Goal: Task Accomplishment & Management: Manage account settings

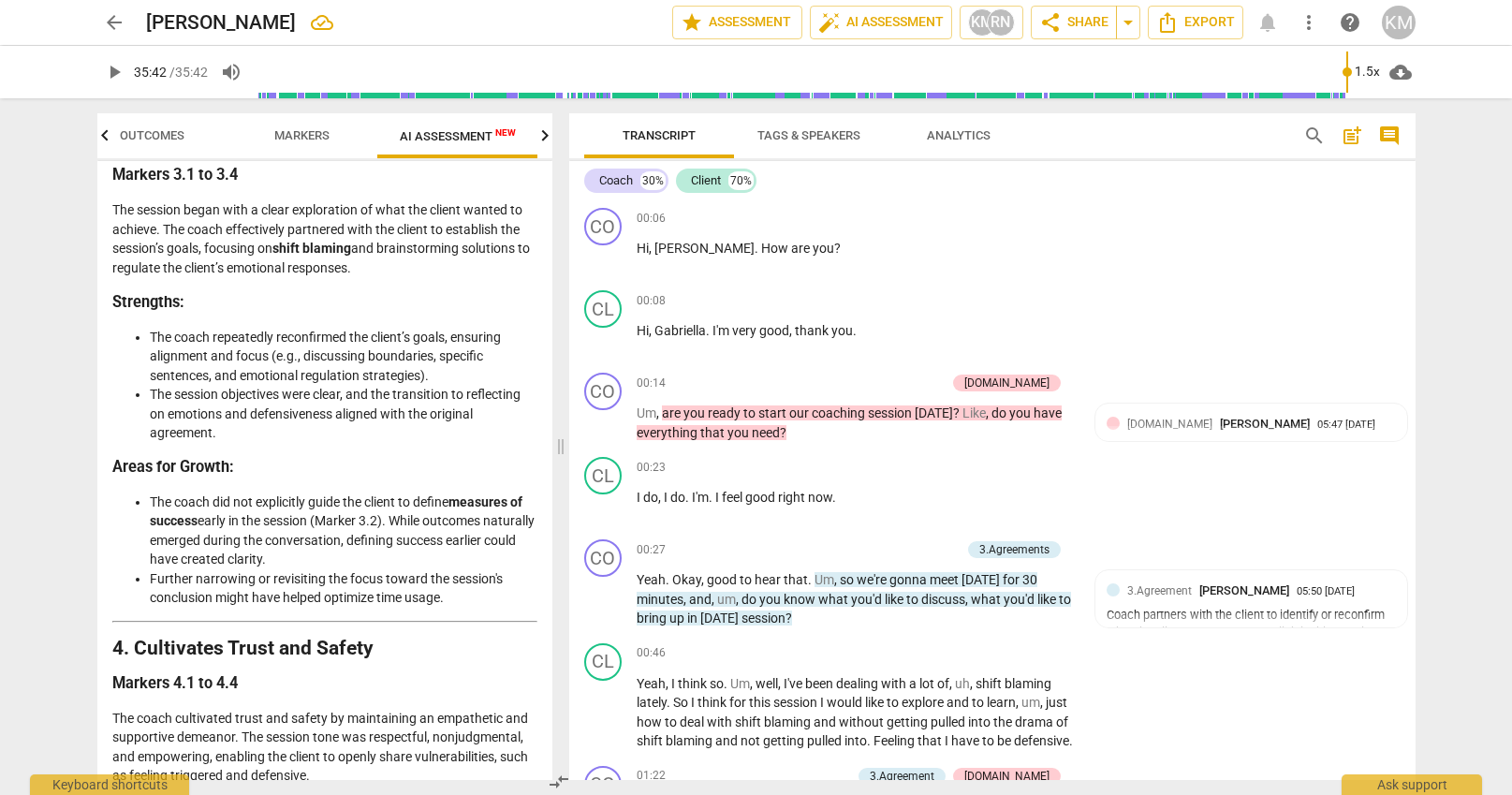
click at [1348, 137] on span "post_add" at bounding box center [1352, 136] width 23 height 23
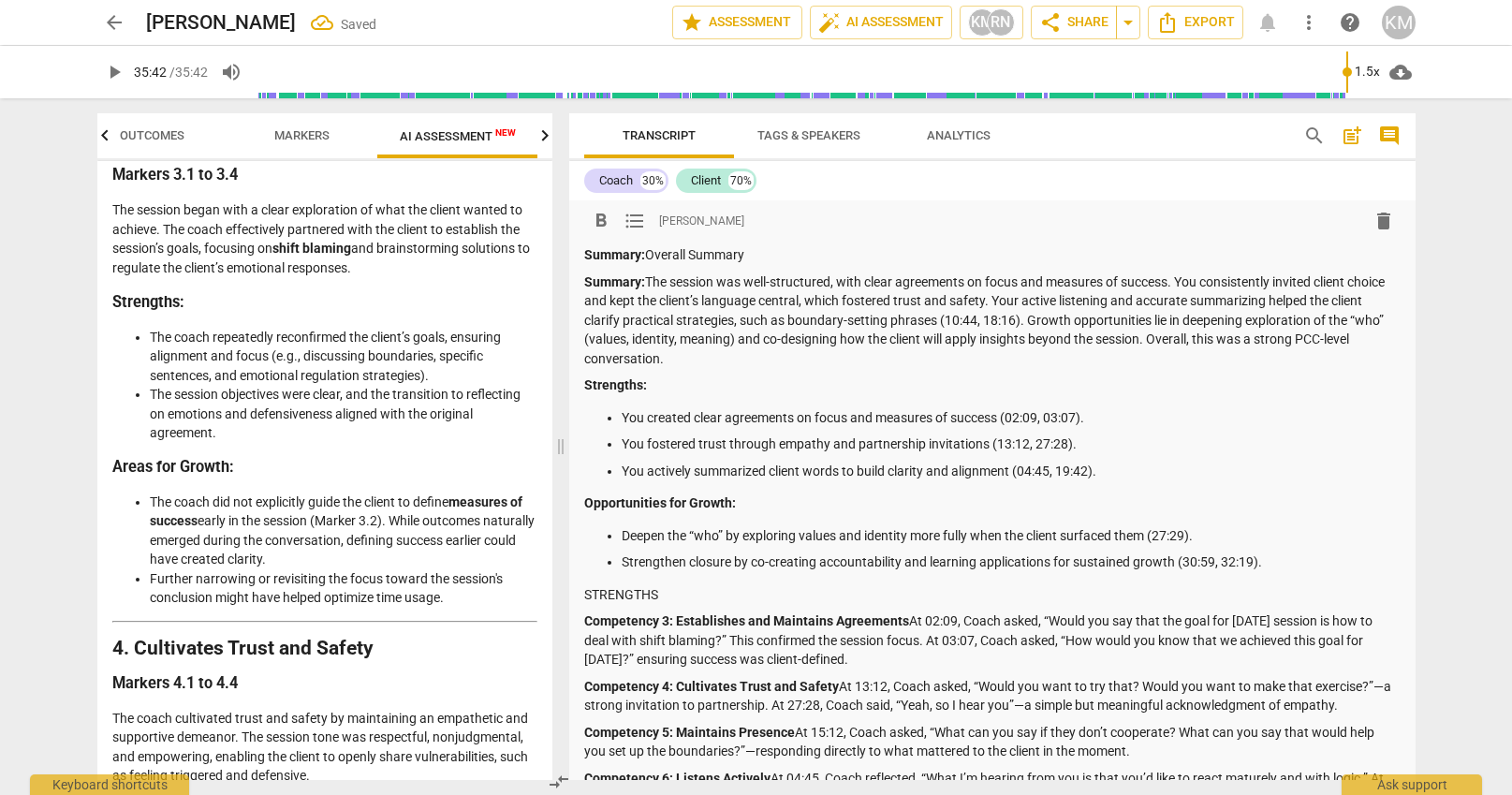
drag, startPoint x: 764, startPoint y: 253, endPoint x: 650, endPoint y: 248, distance: 114.1
click at [650, 248] on p "Summary: Overall Summary" at bounding box center [992, 255] width 816 height 20
drag, startPoint x: 653, startPoint y: 284, endPoint x: 624, endPoint y: 283, distance: 29.0
click at [651, 284] on p "Summary: The session was well-structured, with clear agreements on focus and me…" at bounding box center [992, 320] width 816 height 96
click at [646, 285] on p "Summary: The session was well-structured, with clear agreements on focus and me…" at bounding box center [992, 320] width 816 height 96
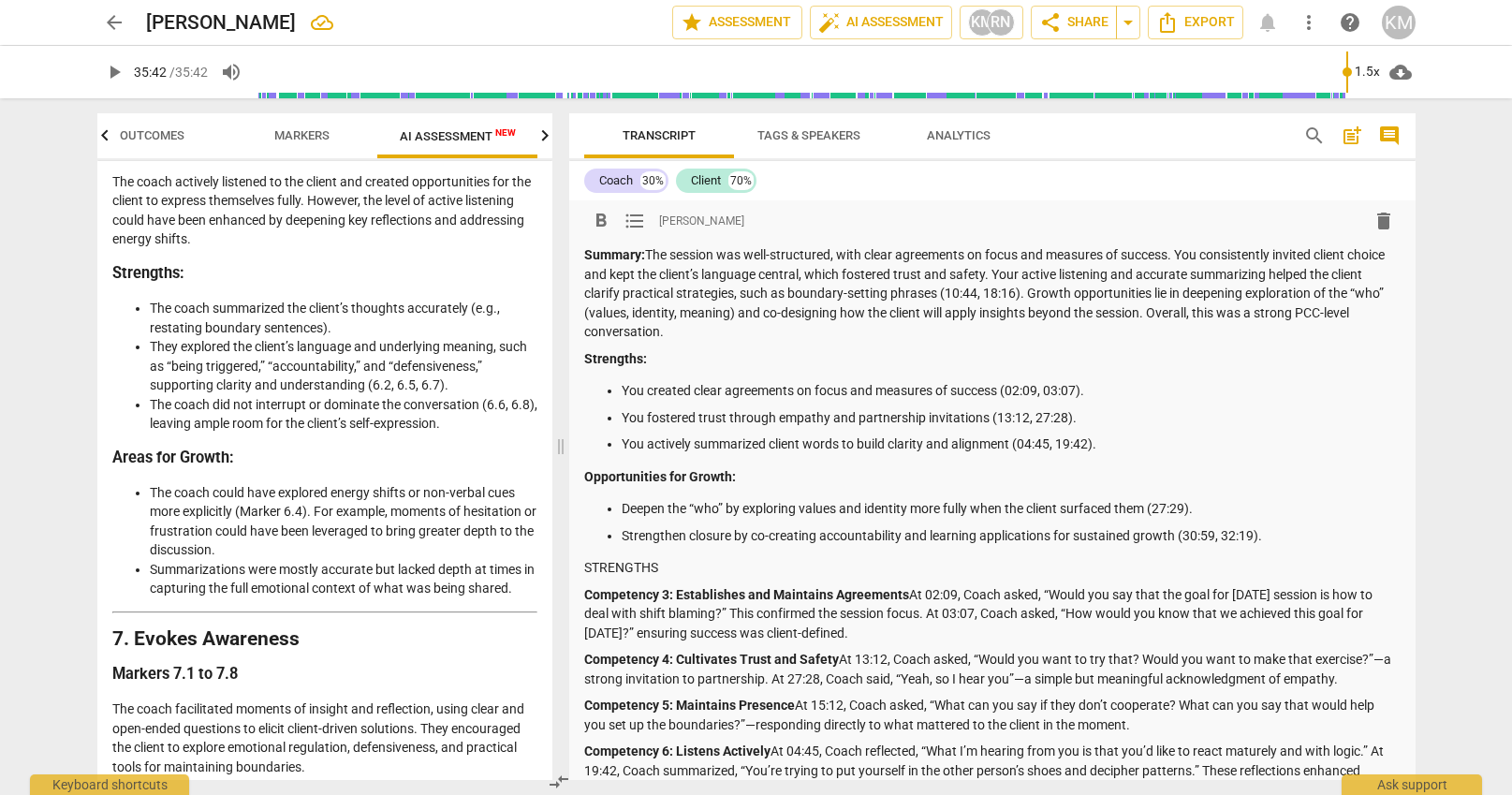
scroll to position [2848, 0]
click at [182, 530] on li "The coach could have explored energy shifts or non-verbal cues more explicitly …" at bounding box center [344, 520] width 387 height 77
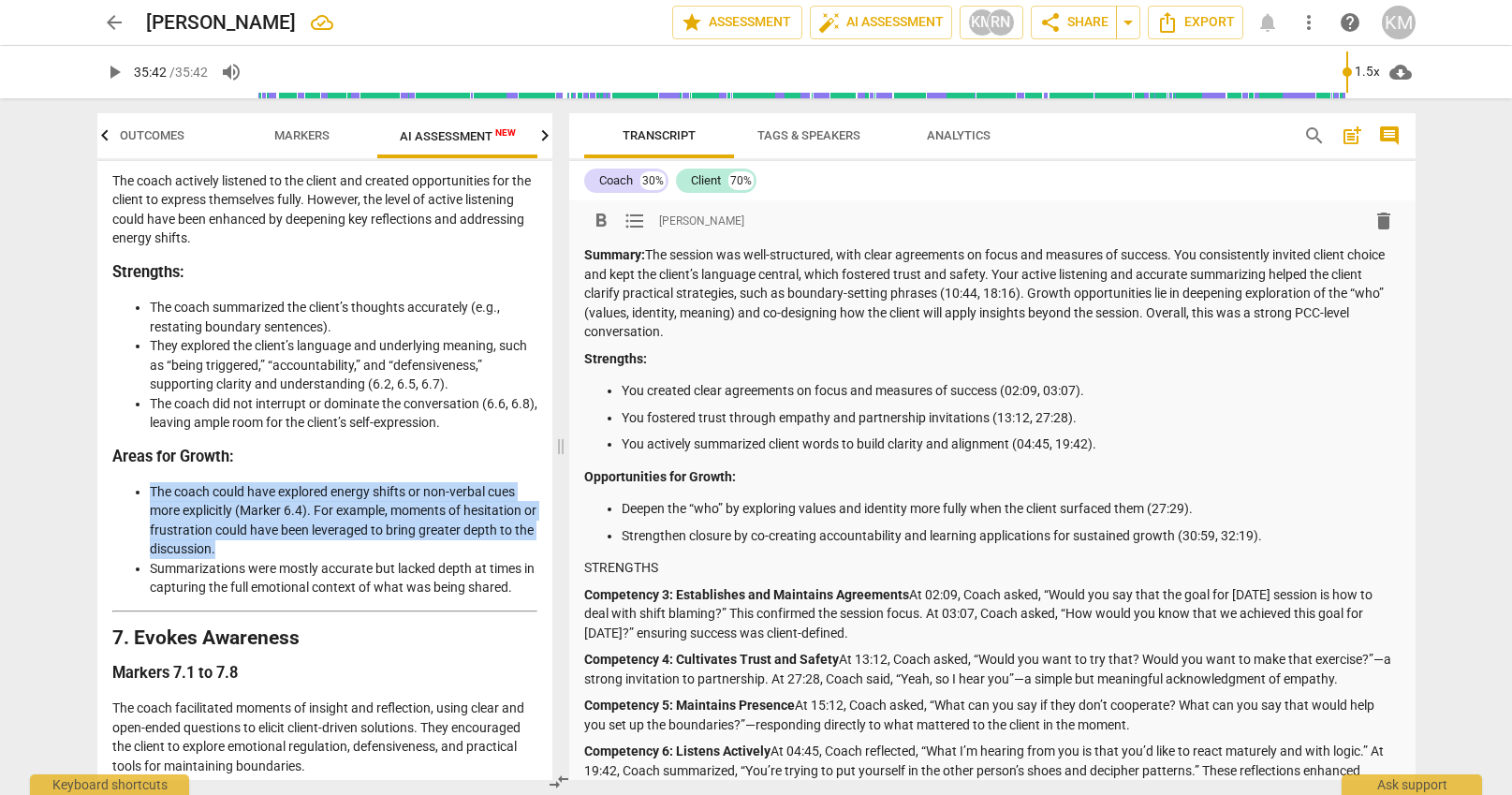
drag, startPoint x: 152, startPoint y: 513, endPoint x: 240, endPoint y: 568, distance: 103.8
click at [240, 559] on li "The coach could have explored energy shifts or non-verbal cues more explicitly …" at bounding box center [344, 520] width 387 height 77
click at [1271, 535] on p "Strengthen closure by co-creating accountability and learning applications for …" at bounding box center [1011, 536] width 779 height 20
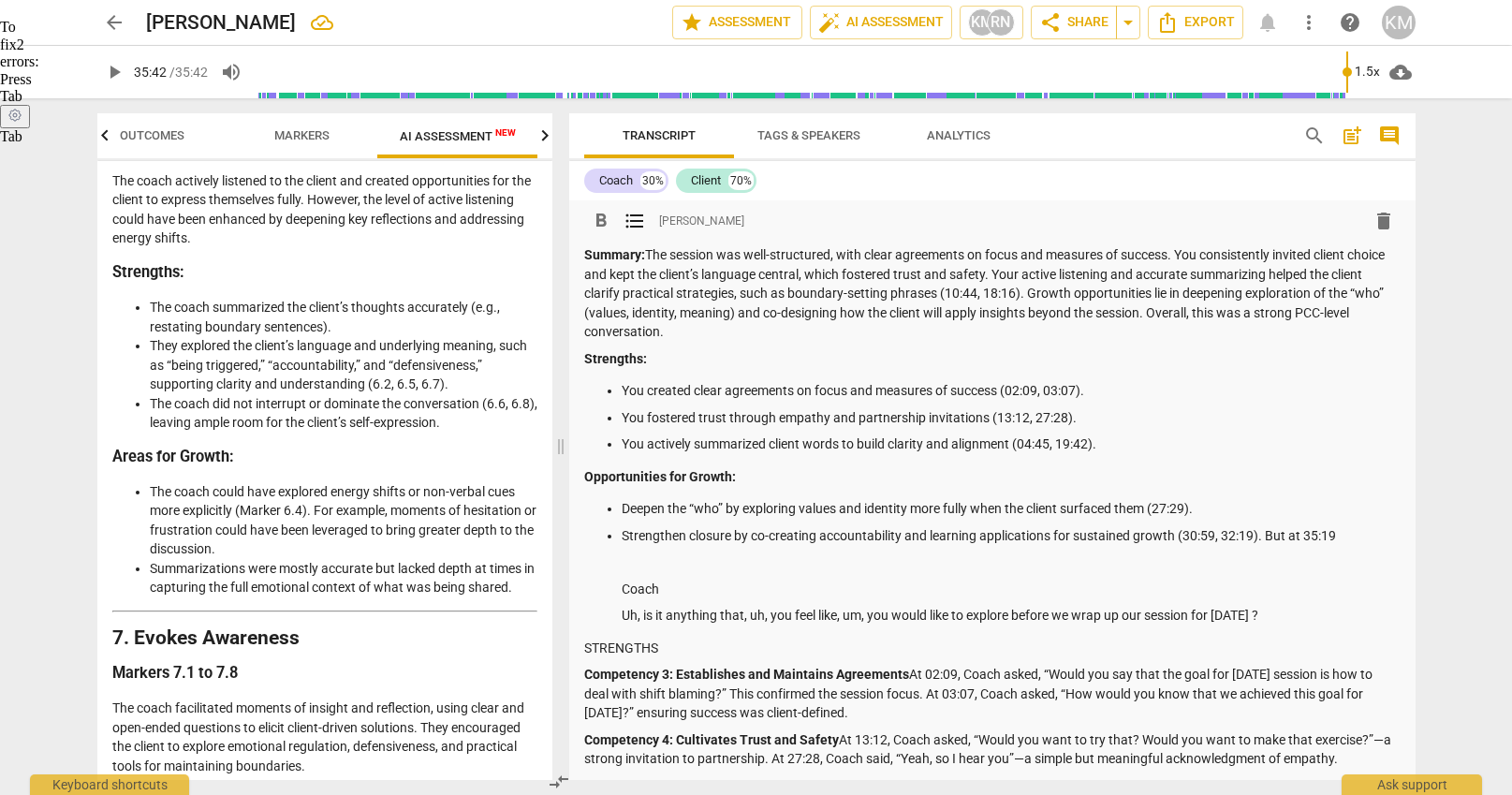
click at [610, 613] on ul "Deepen the “who” by exploring values and identity more fully when the client su…" at bounding box center [992, 562] width 816 height 127
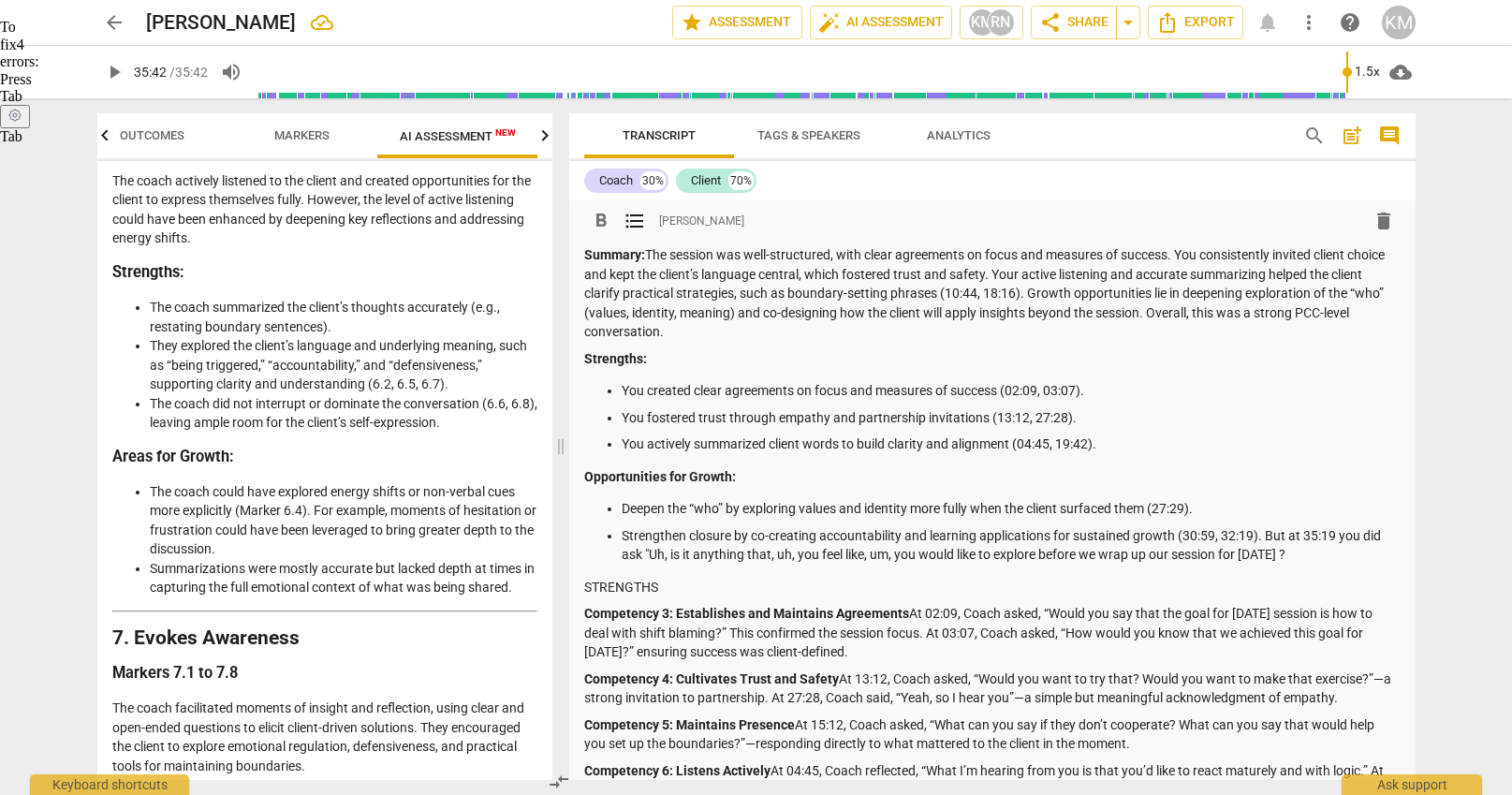
click at [669, 554] on p "Strengthen closure by co-creating accountability and learning applications for …" at bounding box center [1011, 545] width 779 height 39
click at [770, 557] on p "Strengthen closure by co-creating accountability and learning applications for …" at bounding box center [1011, 545] width 779 height 39
click at [850, 559] on p "Strengthen closure by co-creating accountability and learning applications for …" at bounding box center [1009, 545] width 779 height 39
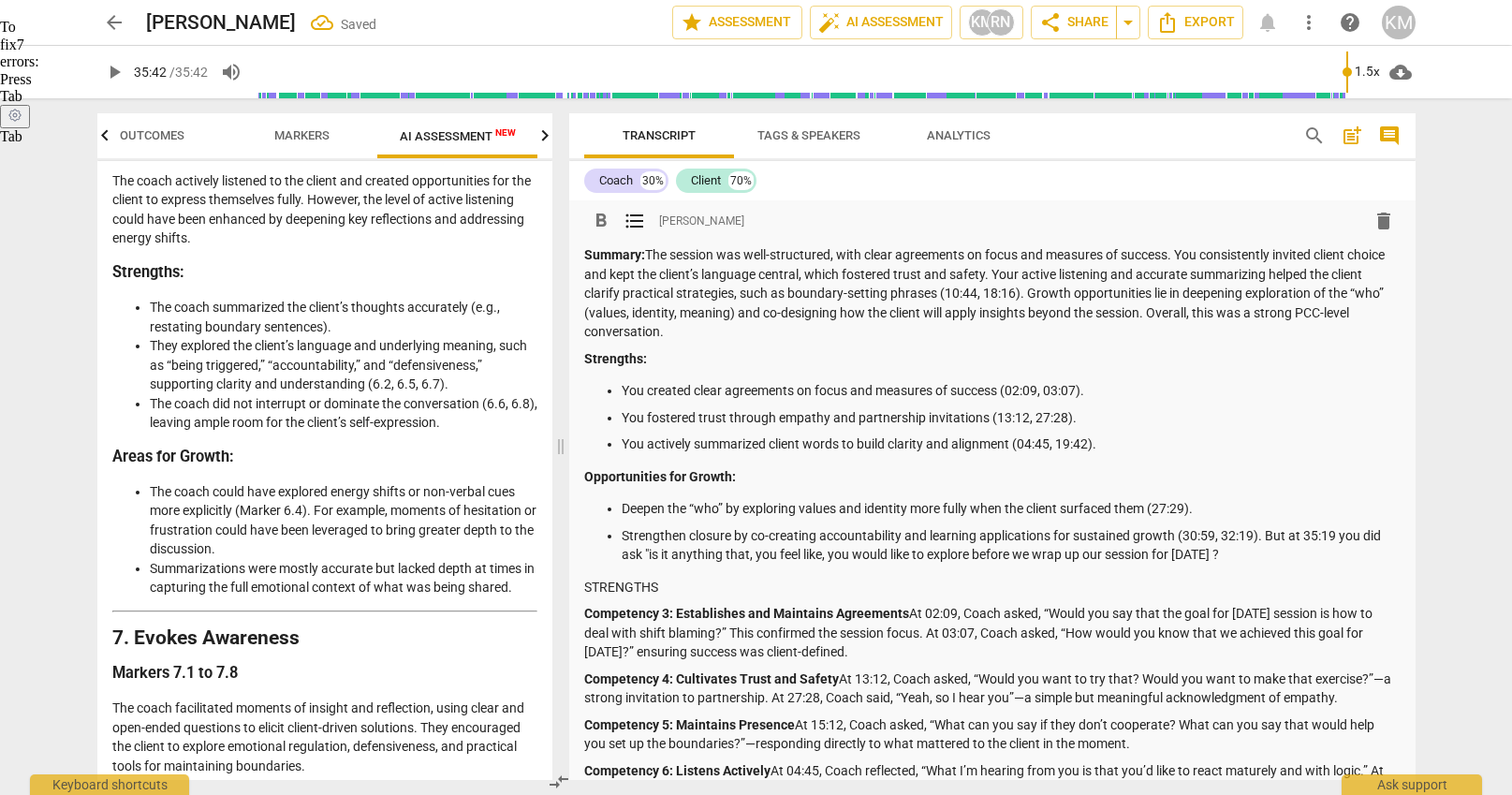
click at [1224, 552] on p "Strengthen closure by co-creating accountability and learning applications for …" at bounding box center [1011, 545] width 779 height 39
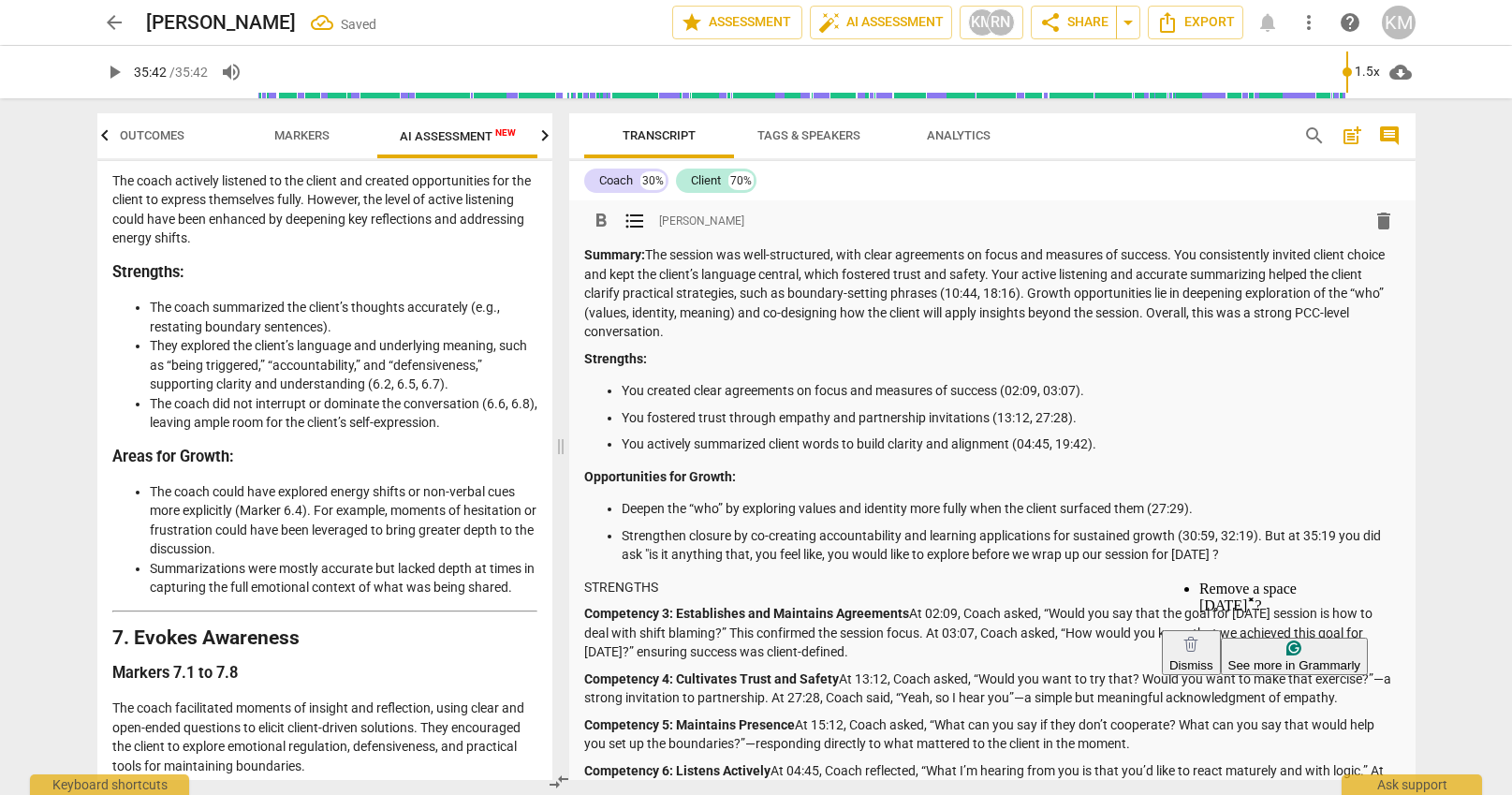
click at [1213, 556] on p "Strengthen closure by co-creating accountability and learning applications for …" at bounding box center [1011, 545] width 779 height 39
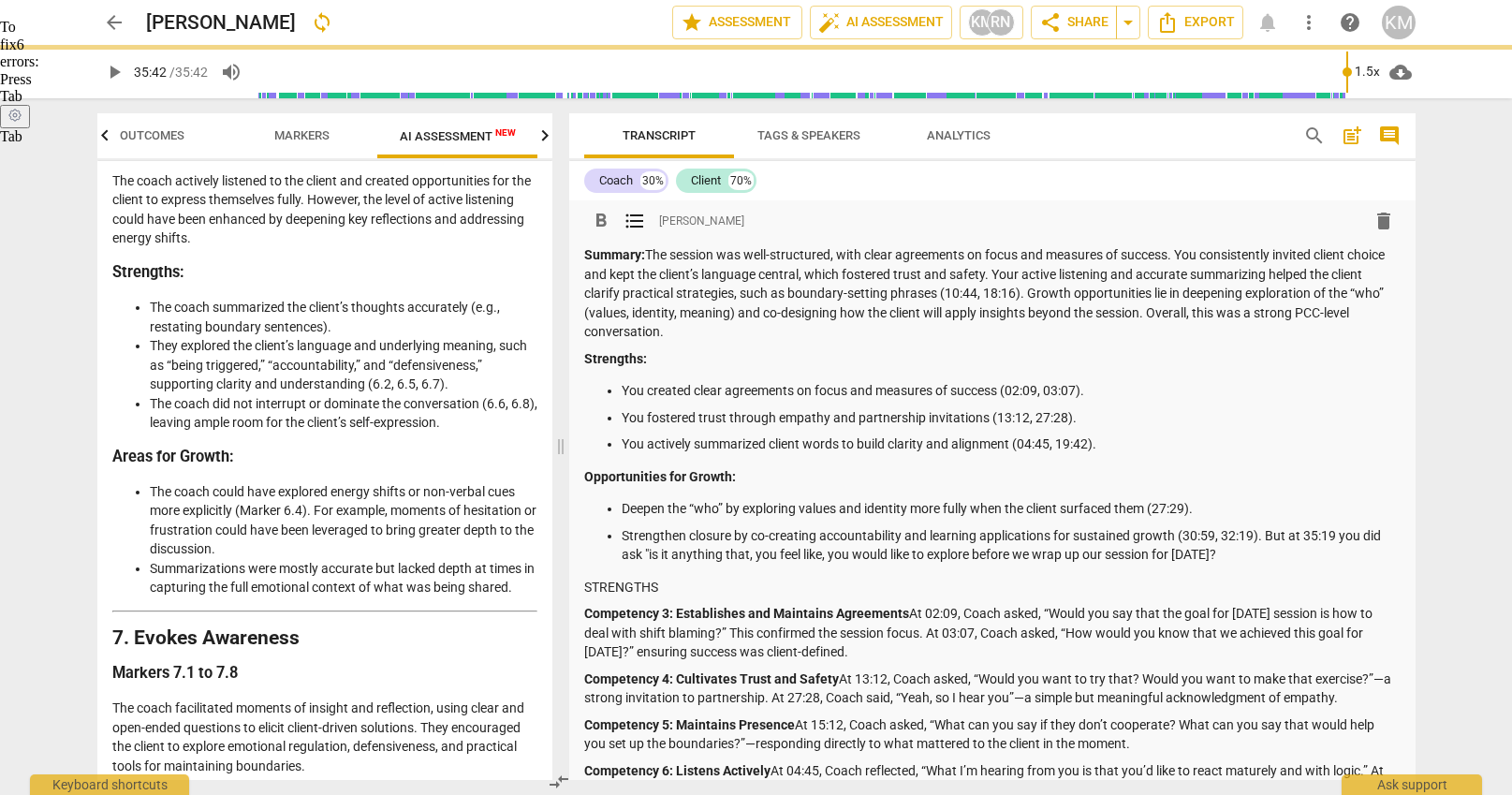
click at [1220, 552] on p "Strengthen closure by co-creating accountability and learning applications for …" at bounding box center [1011, 545] width 779 height 39
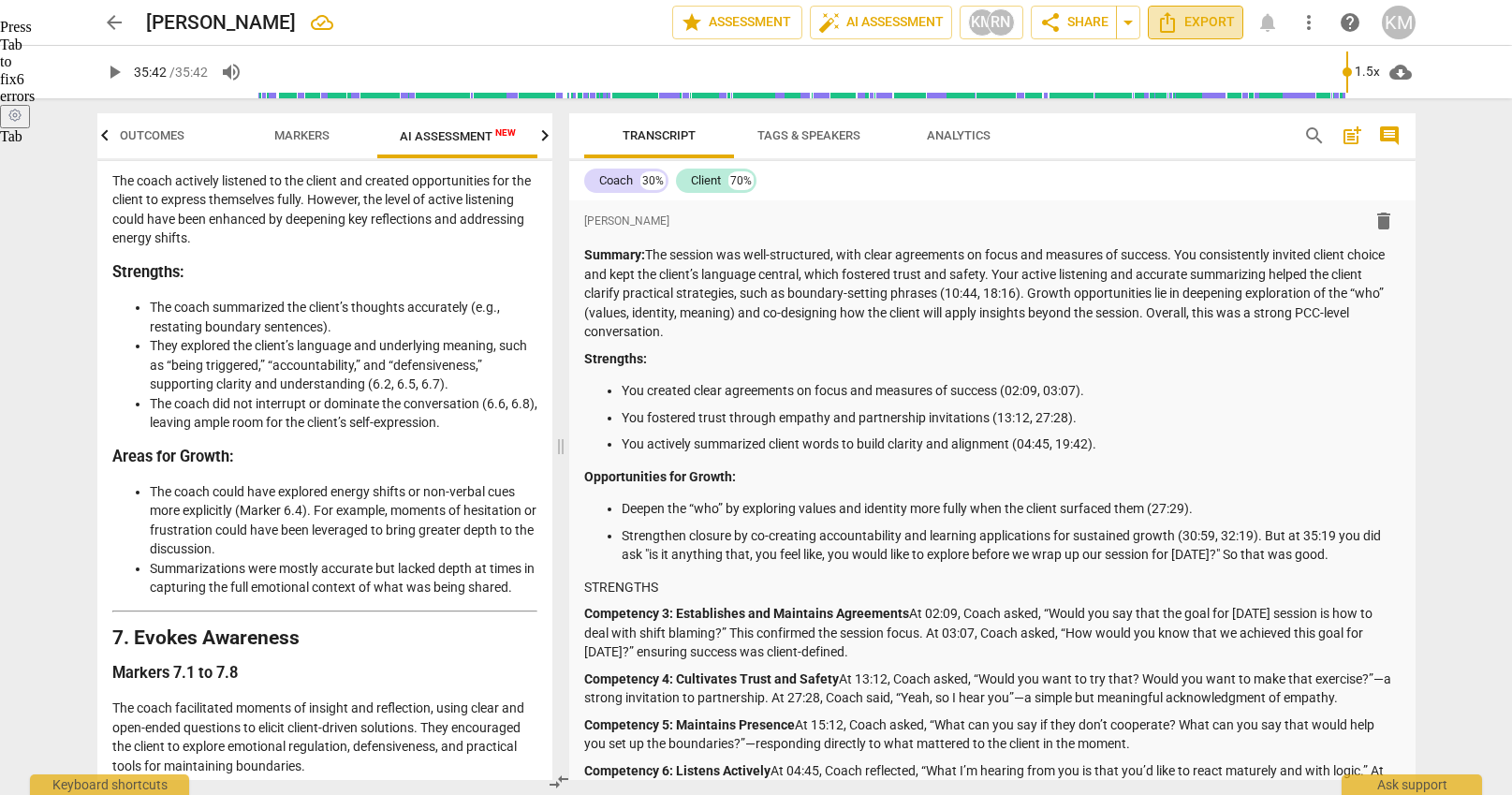
click at [1209, 23] on span "Export" at bounding box center [1195, 23] width 78 height 23
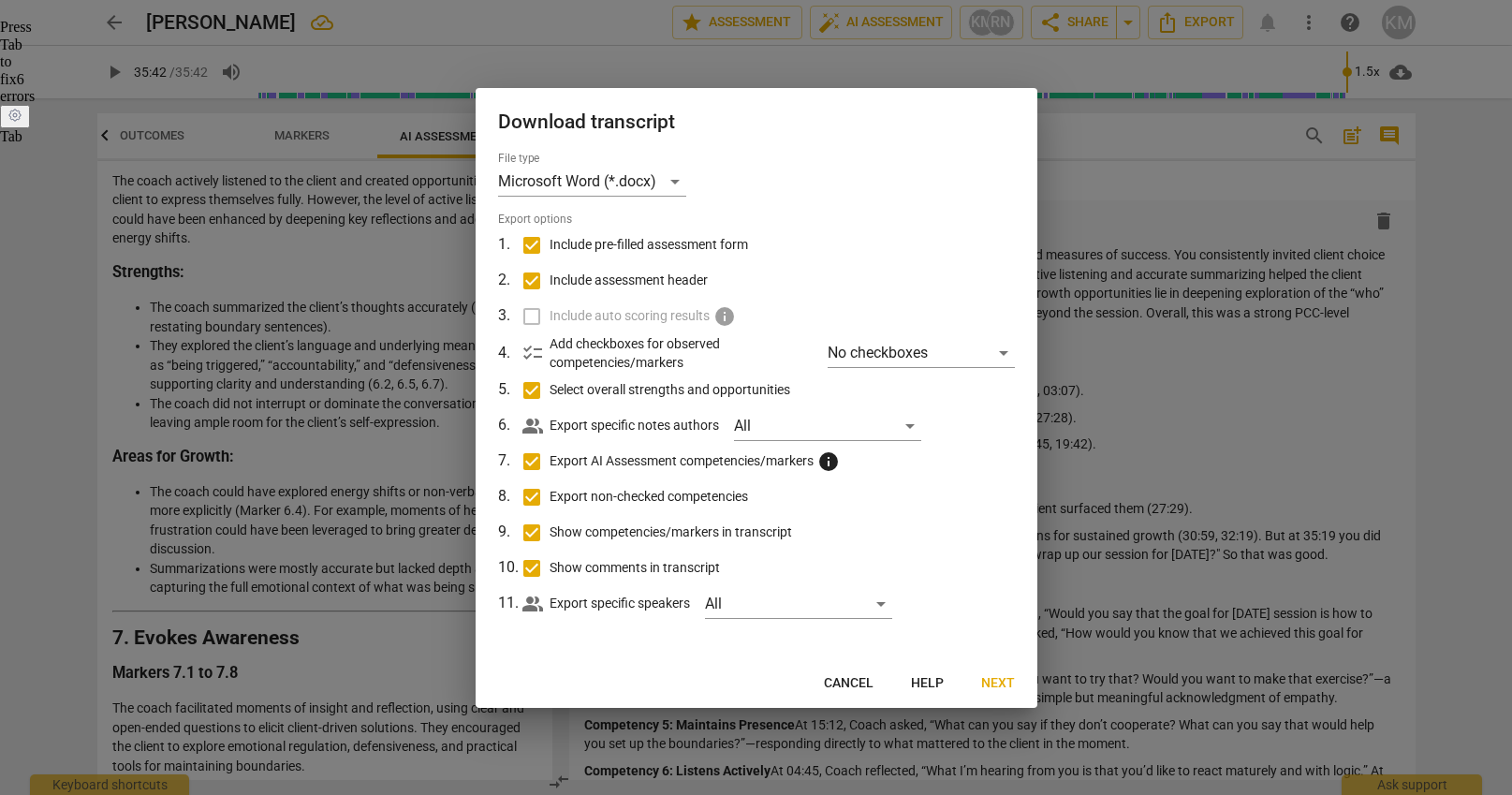
click at [535, 243] on input "Include pre-filled assessment form" at bounding box center [532, 246] width 36 height 36
checkbox input "false"
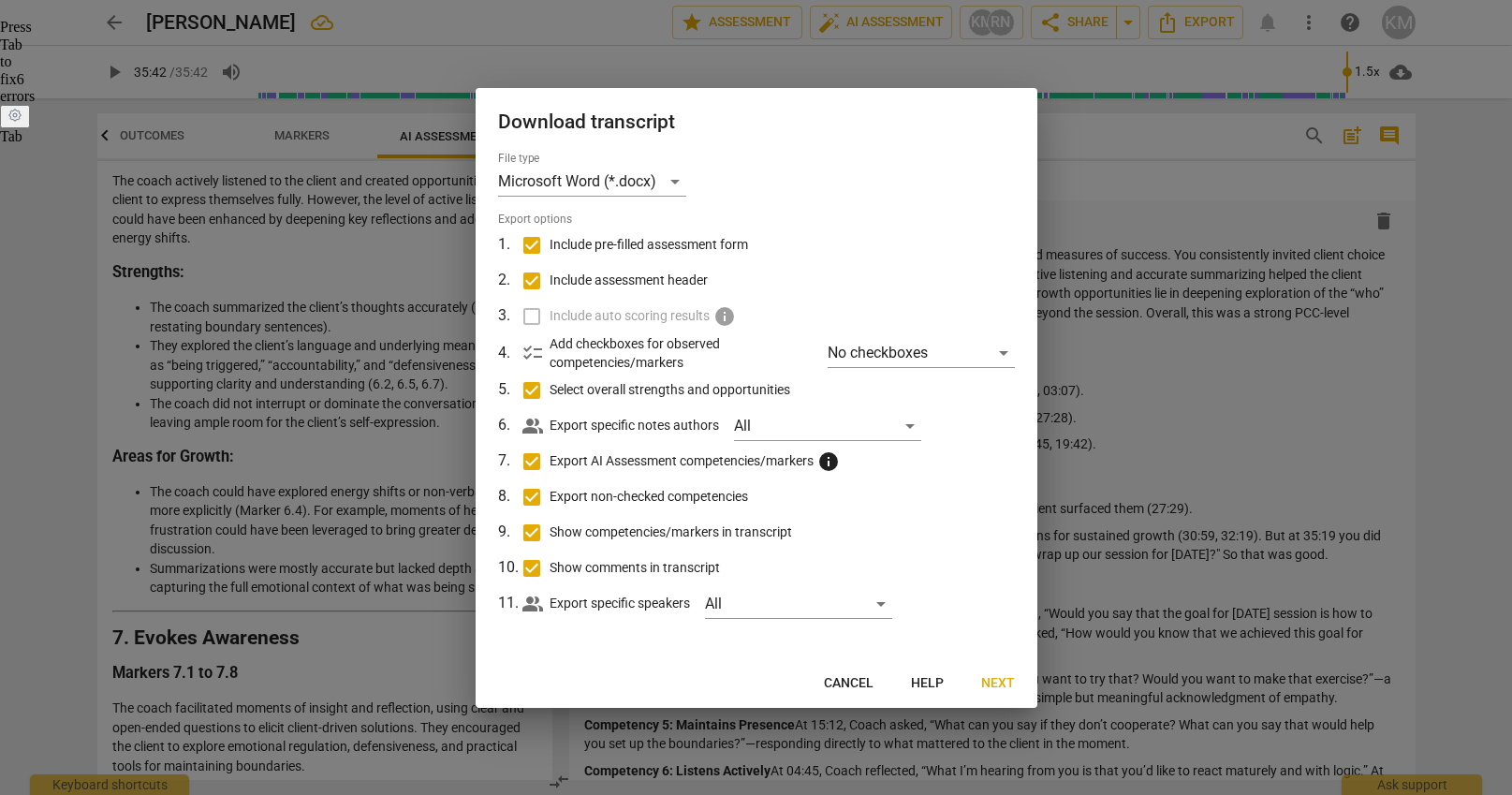
checkbox input "false"
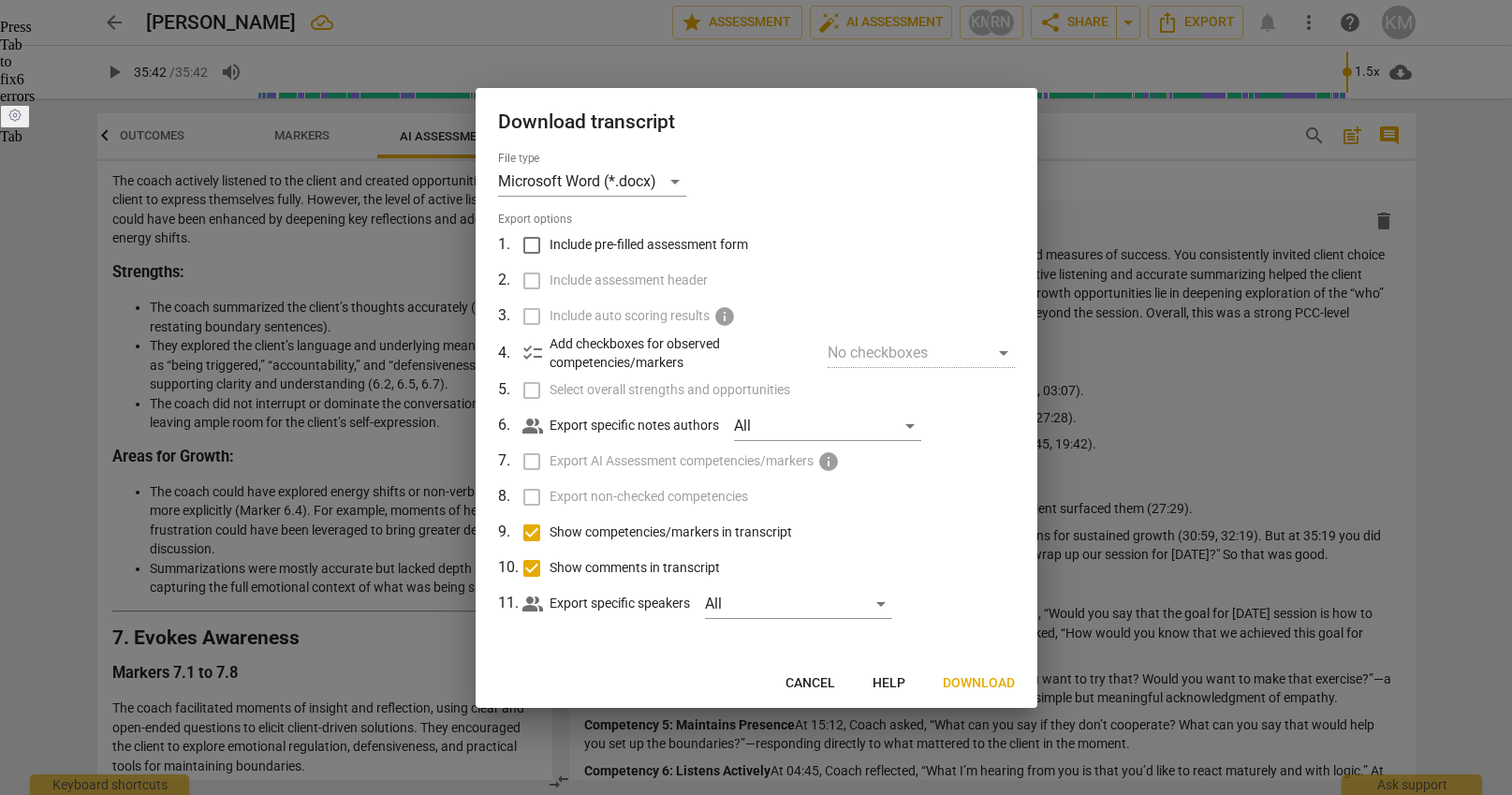
click at [533, 240] on input "Include pre-filled assessment form" at bounding box center [532, 246] width 36 height 36
checkbox input "true"
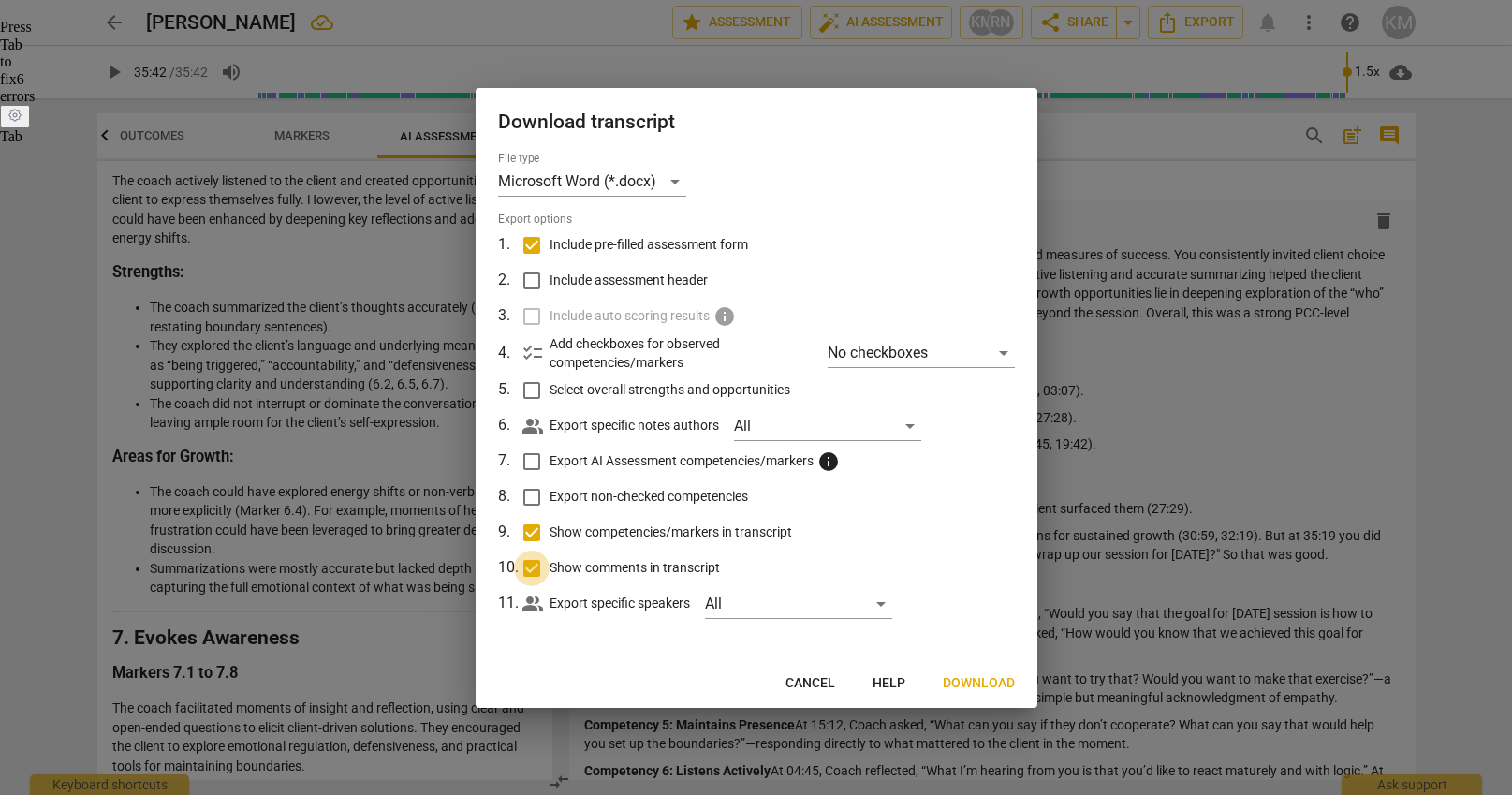
drag, startPoint x: 535, startPoint y: 569, endPoint x: 536, endPoint y: 534, distance: 35.0
click at [534, 556] on input "Show comments in transcript" at bounding box center [532, 569] width 36 height 36
checkbox input "false"
click at [535, 531] on input "Show competencies/markers in transcript" at bounding box center [532, 533] width 36 height 36
checkbox input "false"
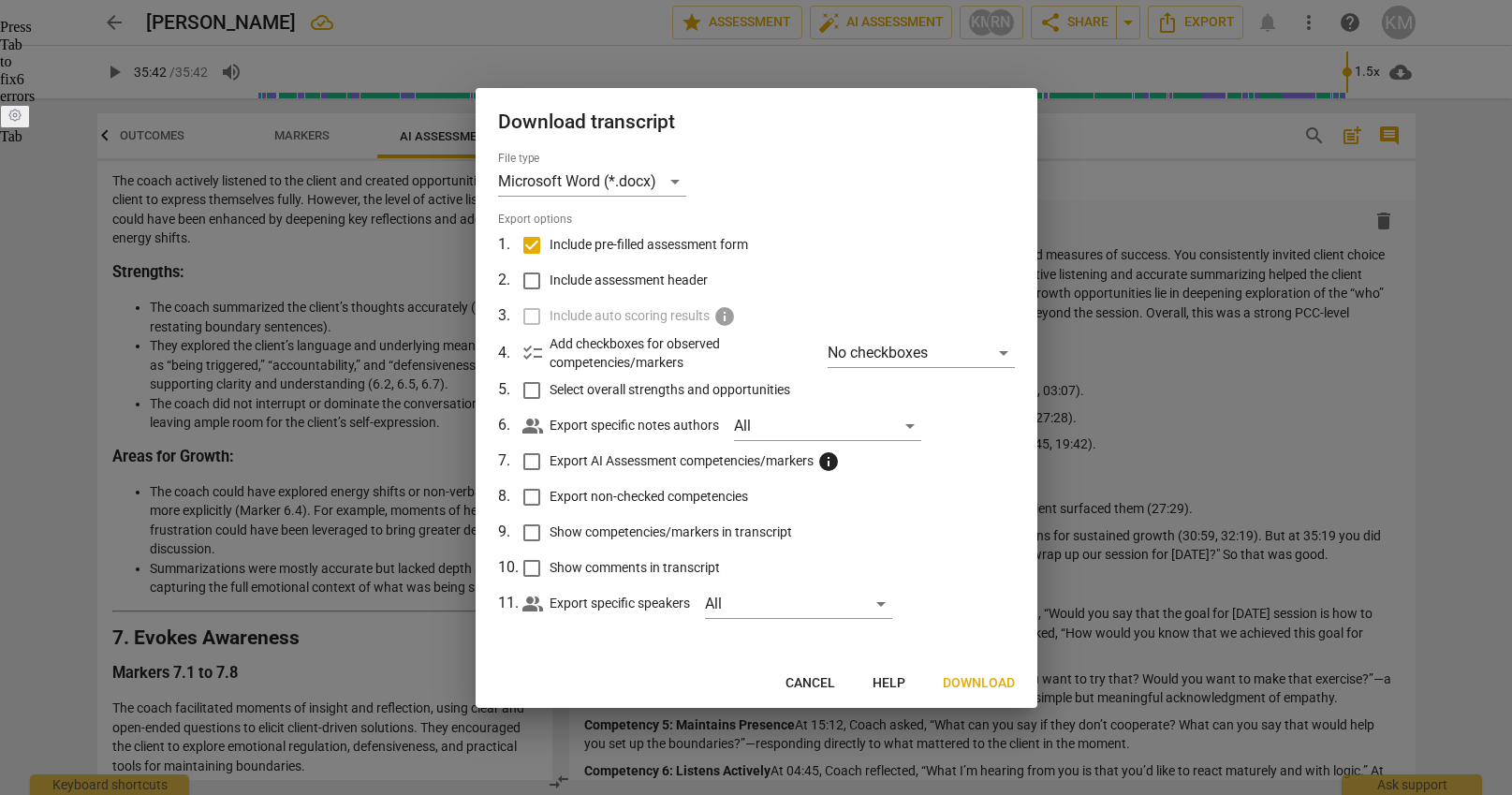
click at [983, 683] on span "Download" at bounding box center [979, 683] width 72 height 19
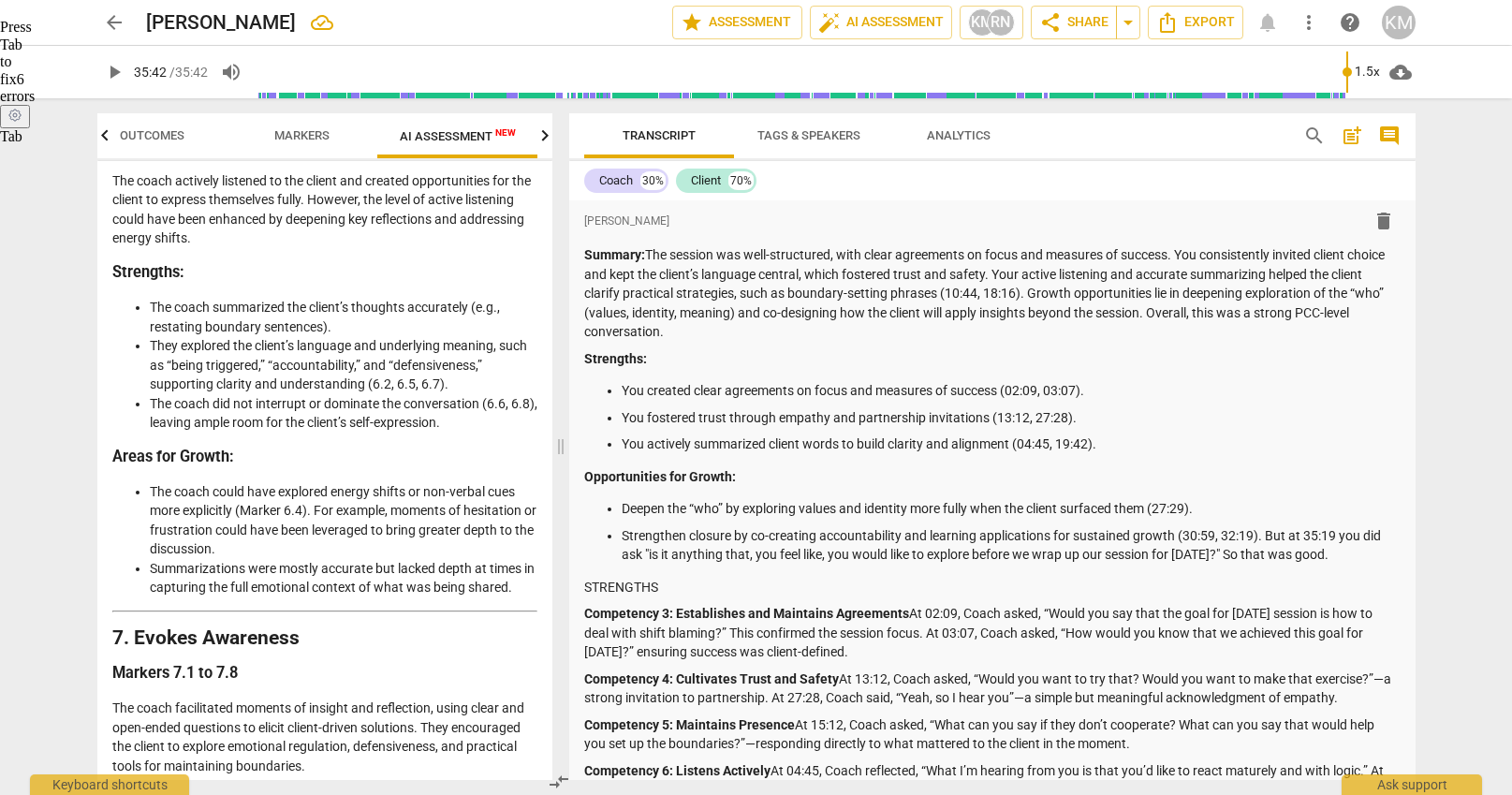
click at [112, 28] on span "arrow_back" at bounding box center [114, 23] width 23 height 23
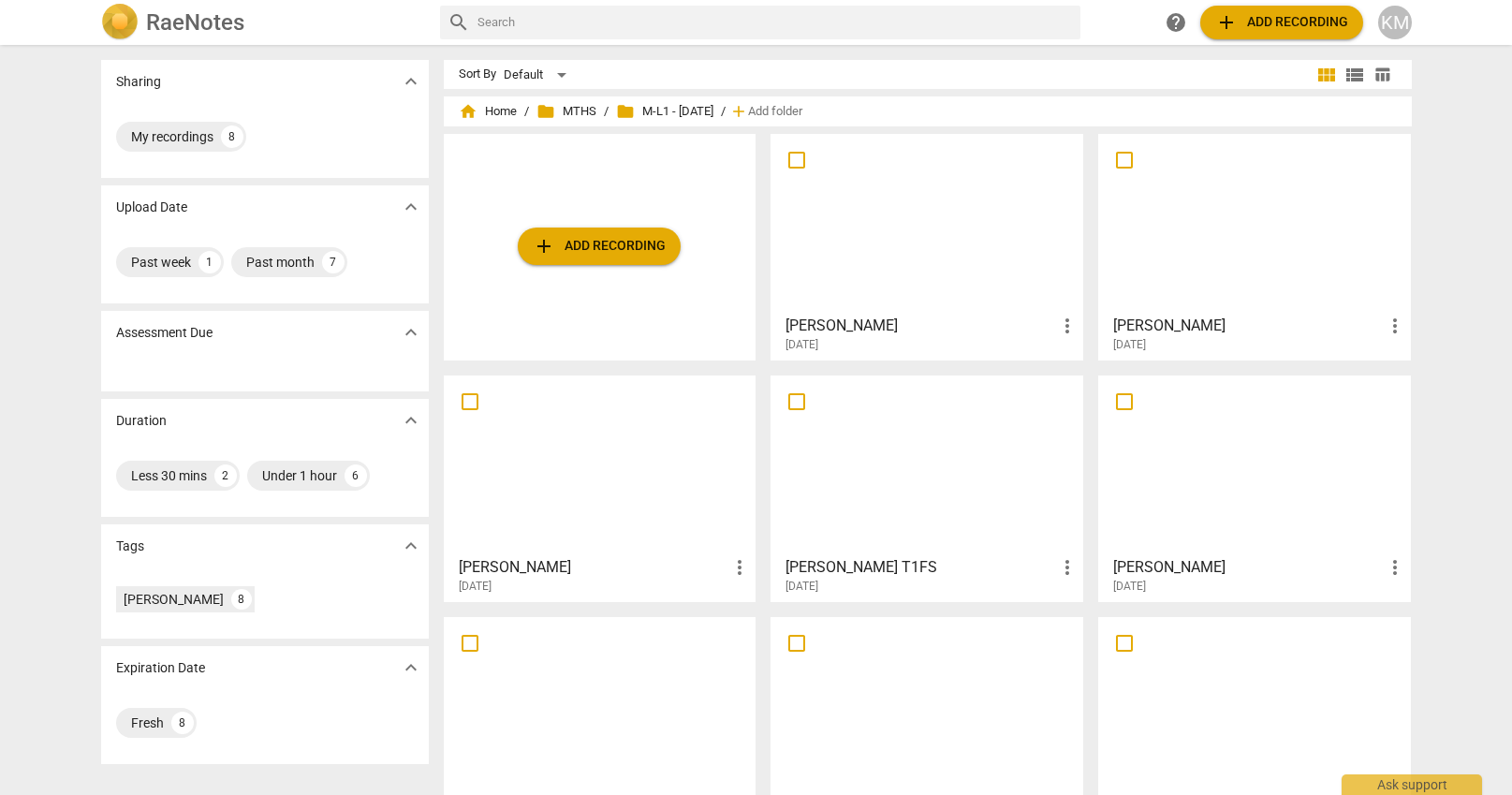
click at [968, 492] on div at bounding box center [926, 464] width 300 height 165
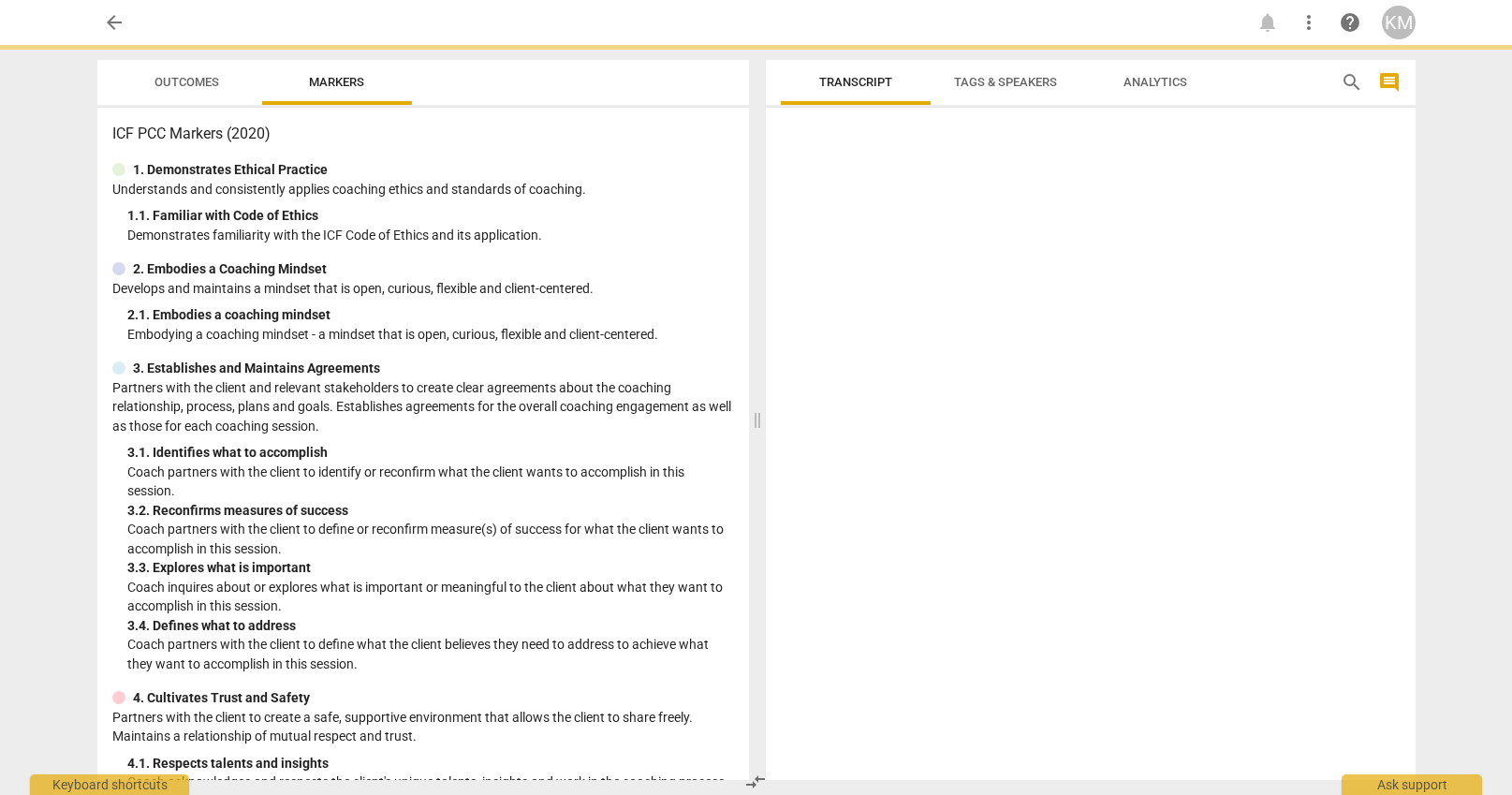
click at [968, 492] on div at bounding box center [1091, 447] width 650 height 665
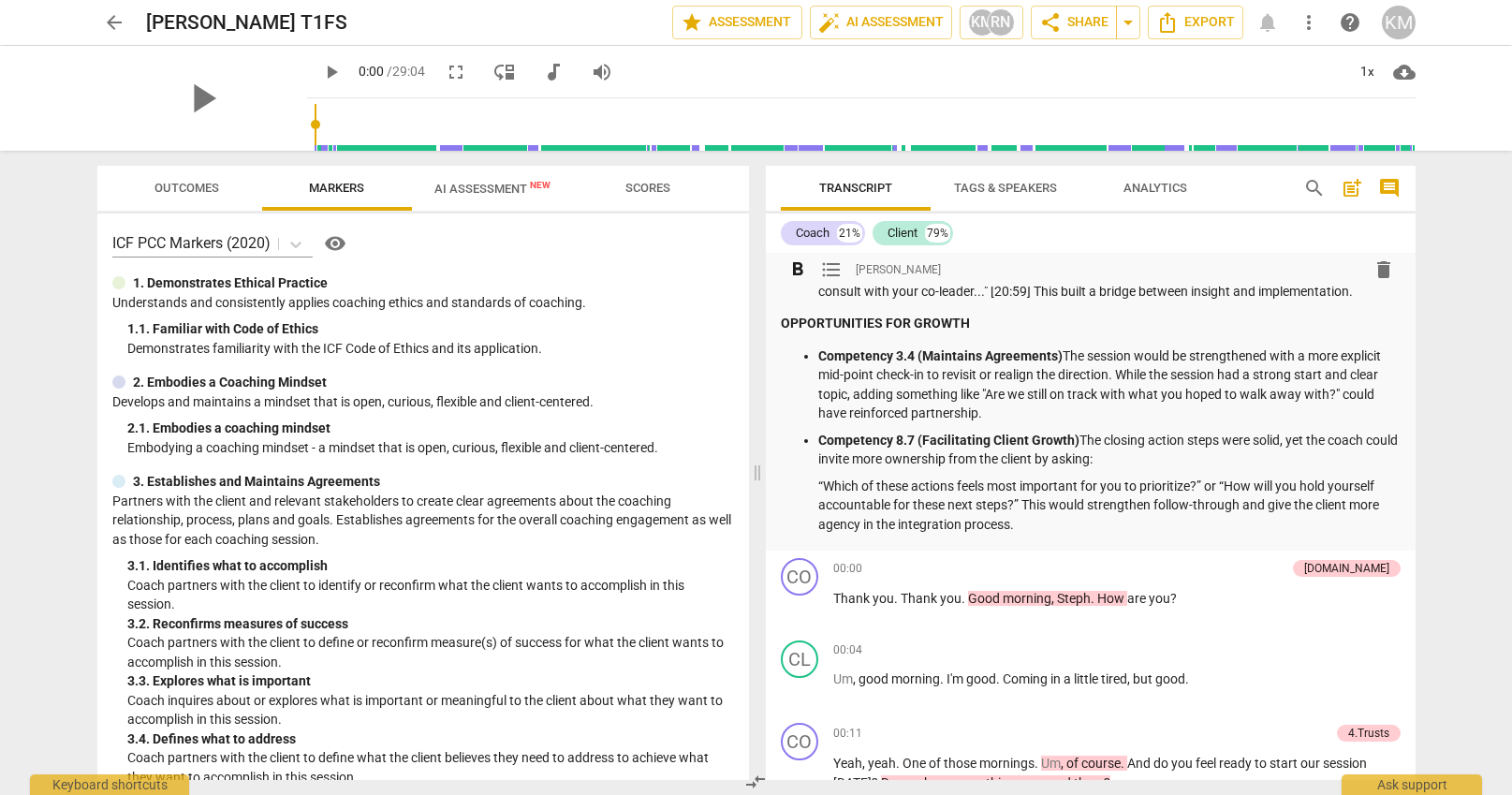
scroll to position [785, 0]
click at [111, 22] on span "arrow_back" at bounding box center [114, 23] width 23 height 23
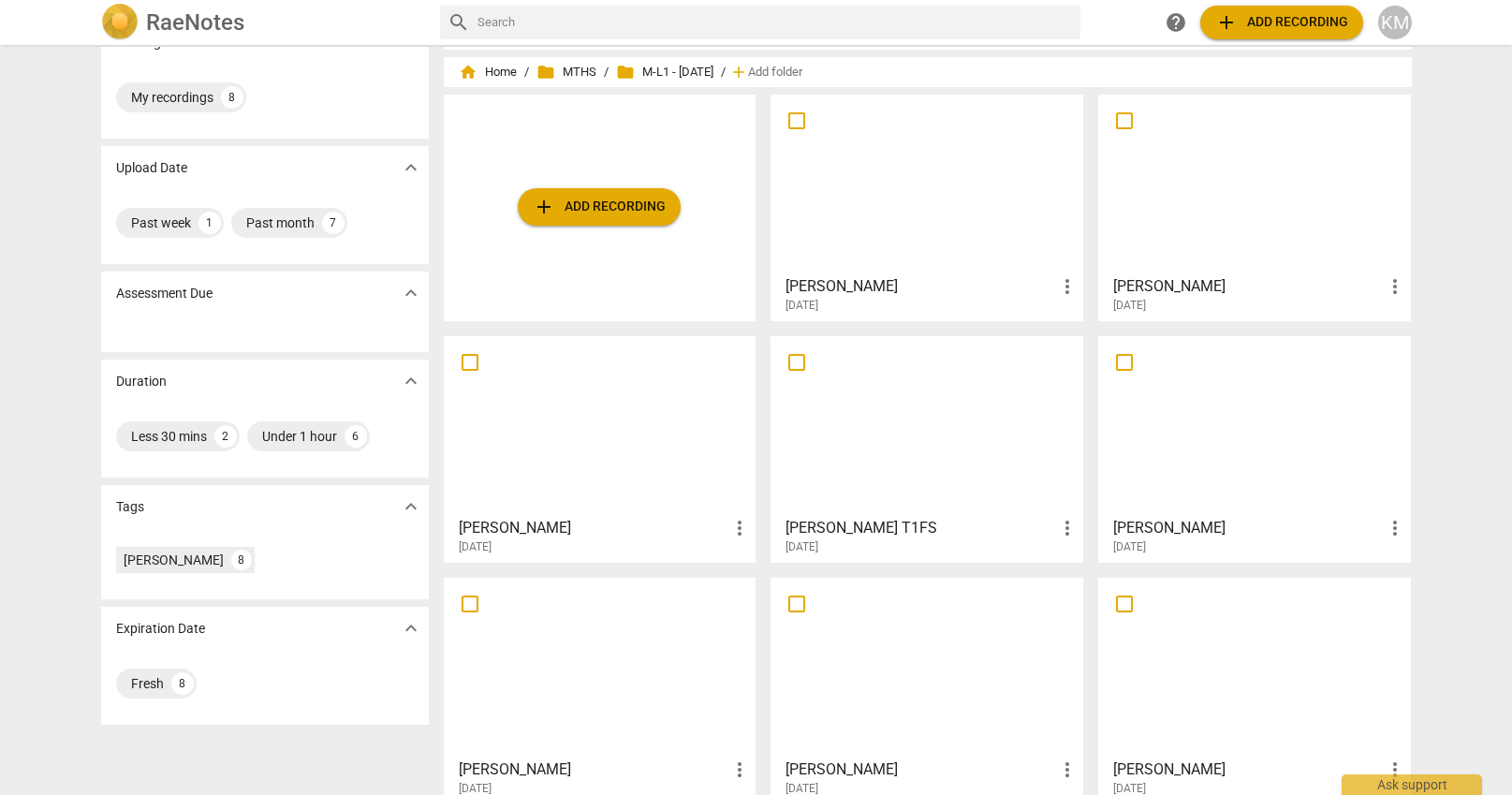
scroll to position [45, 0]
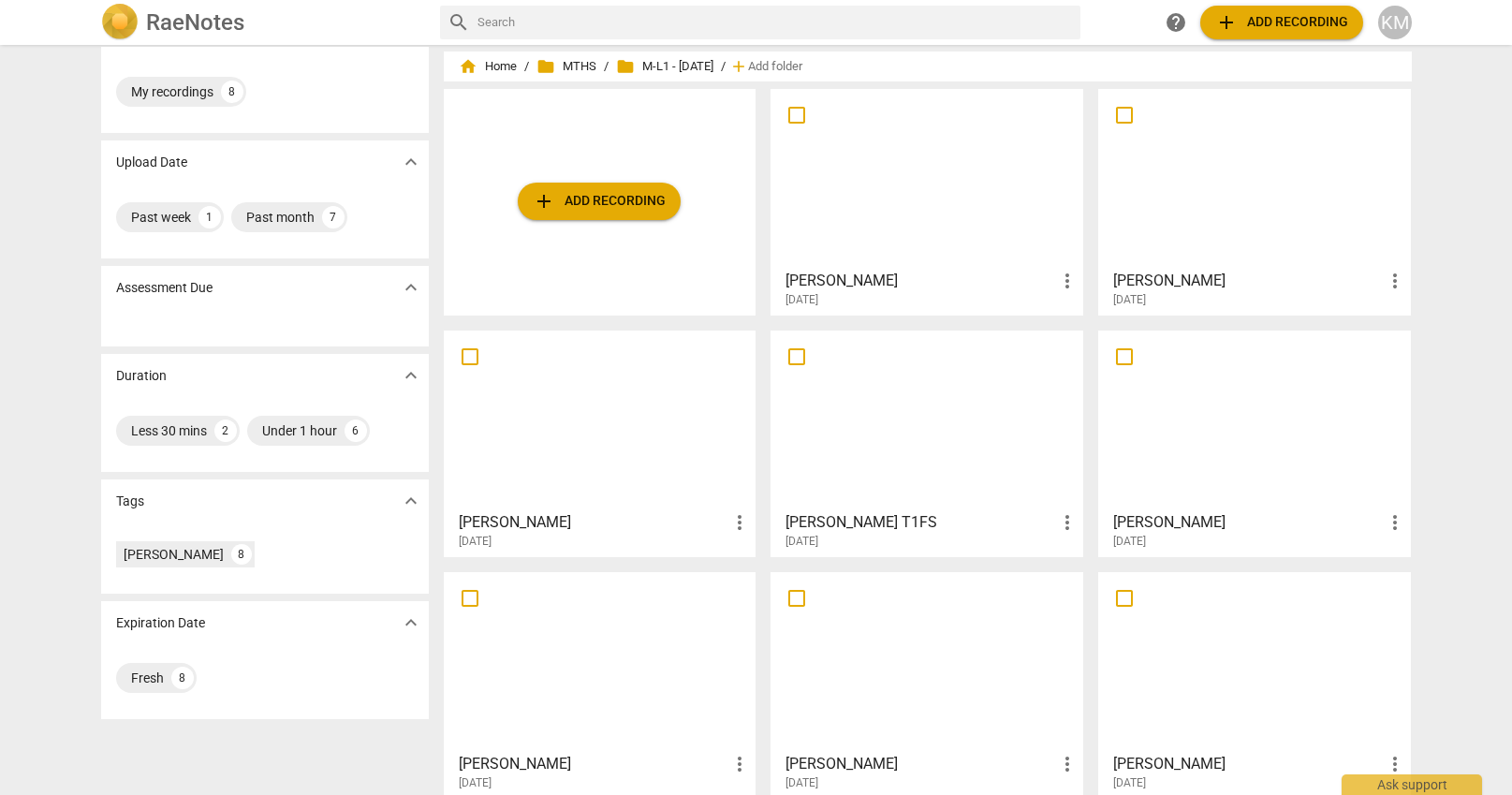
click at [985, 203] on div at bounding box center [926, 178] width 300 height 165
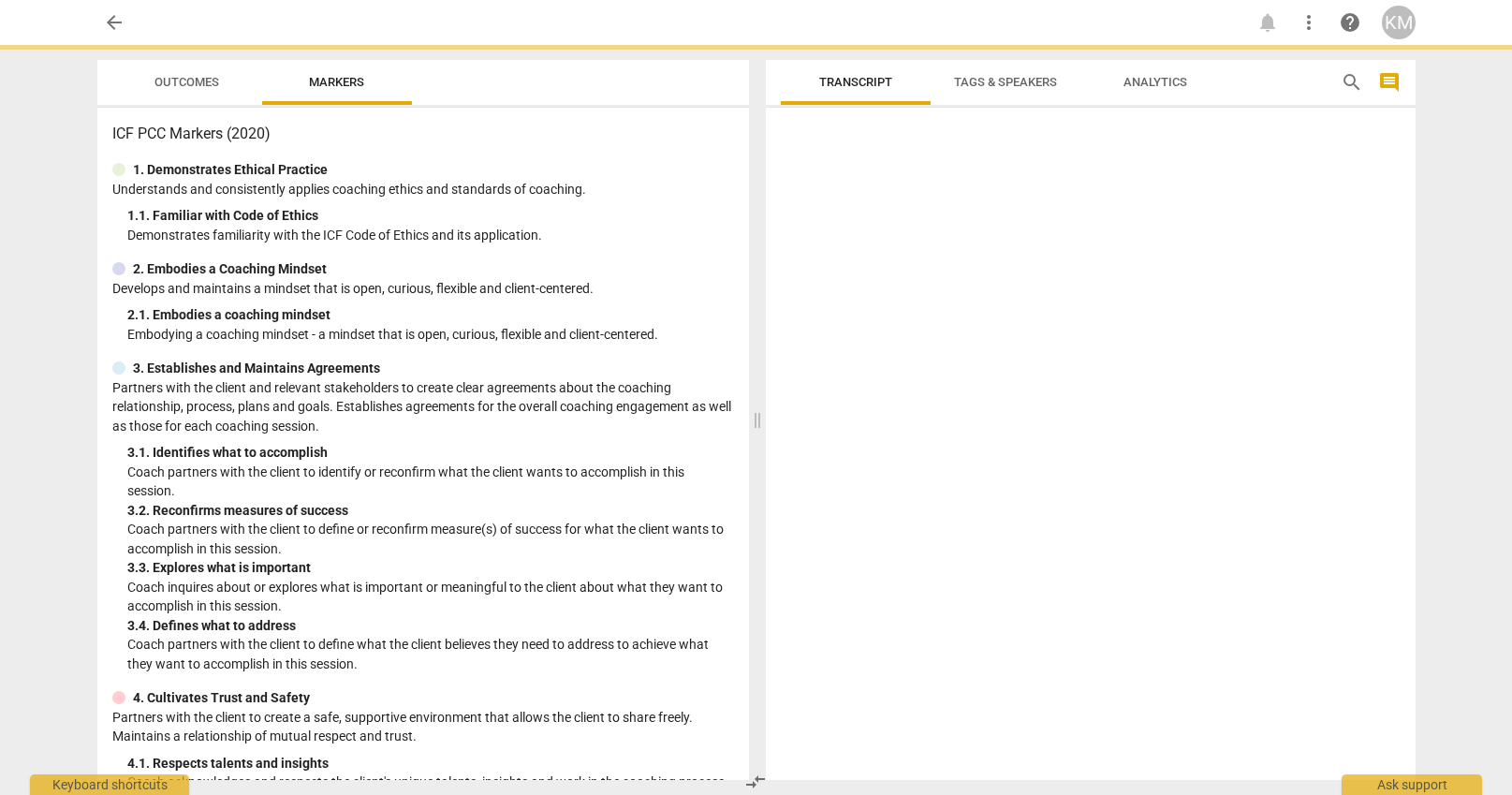
scroll to position [1864, 0]
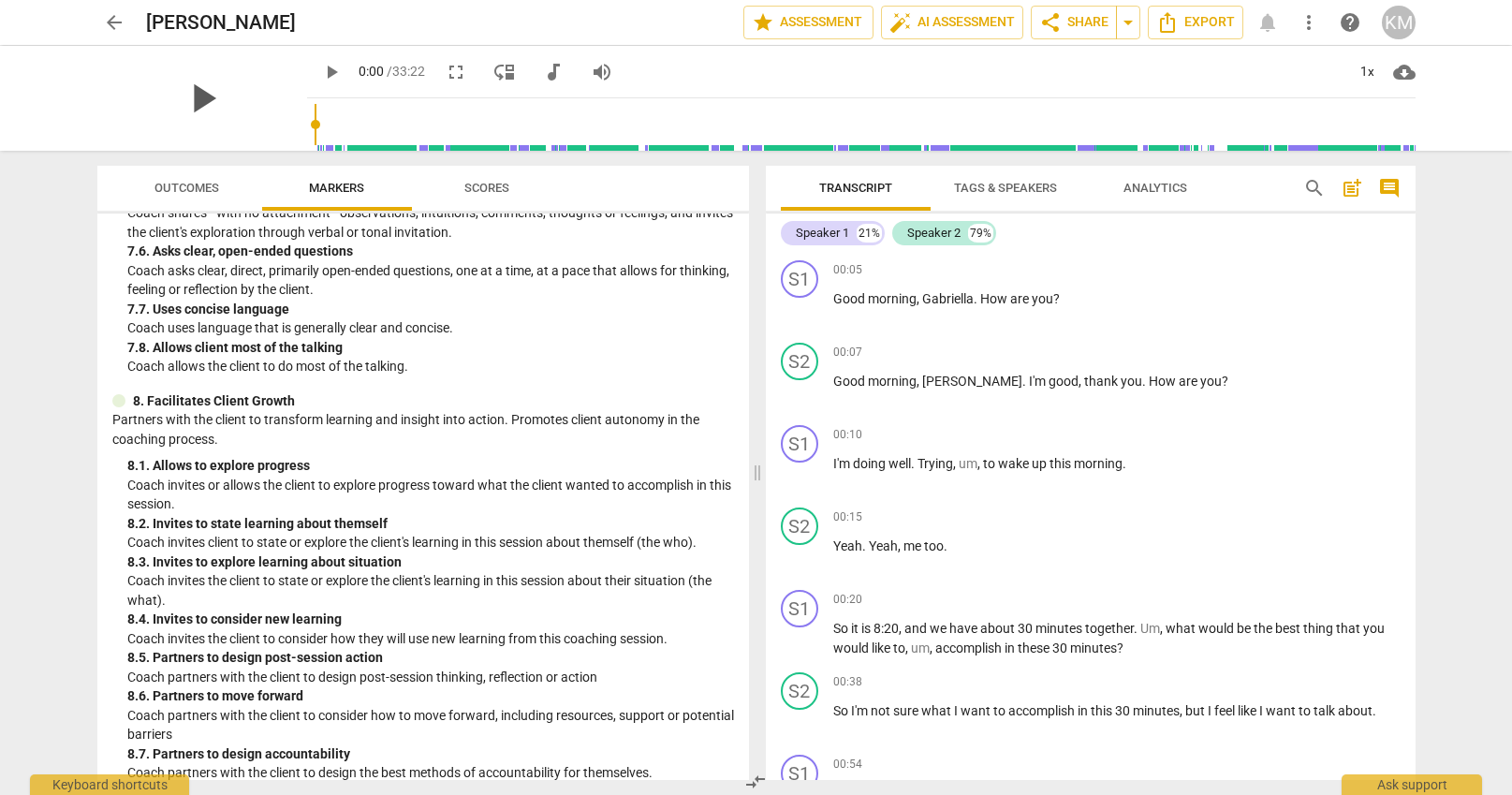
click at [193, 101] on span "play_arrow" at bounding box center [202, 98] width 49 height 49
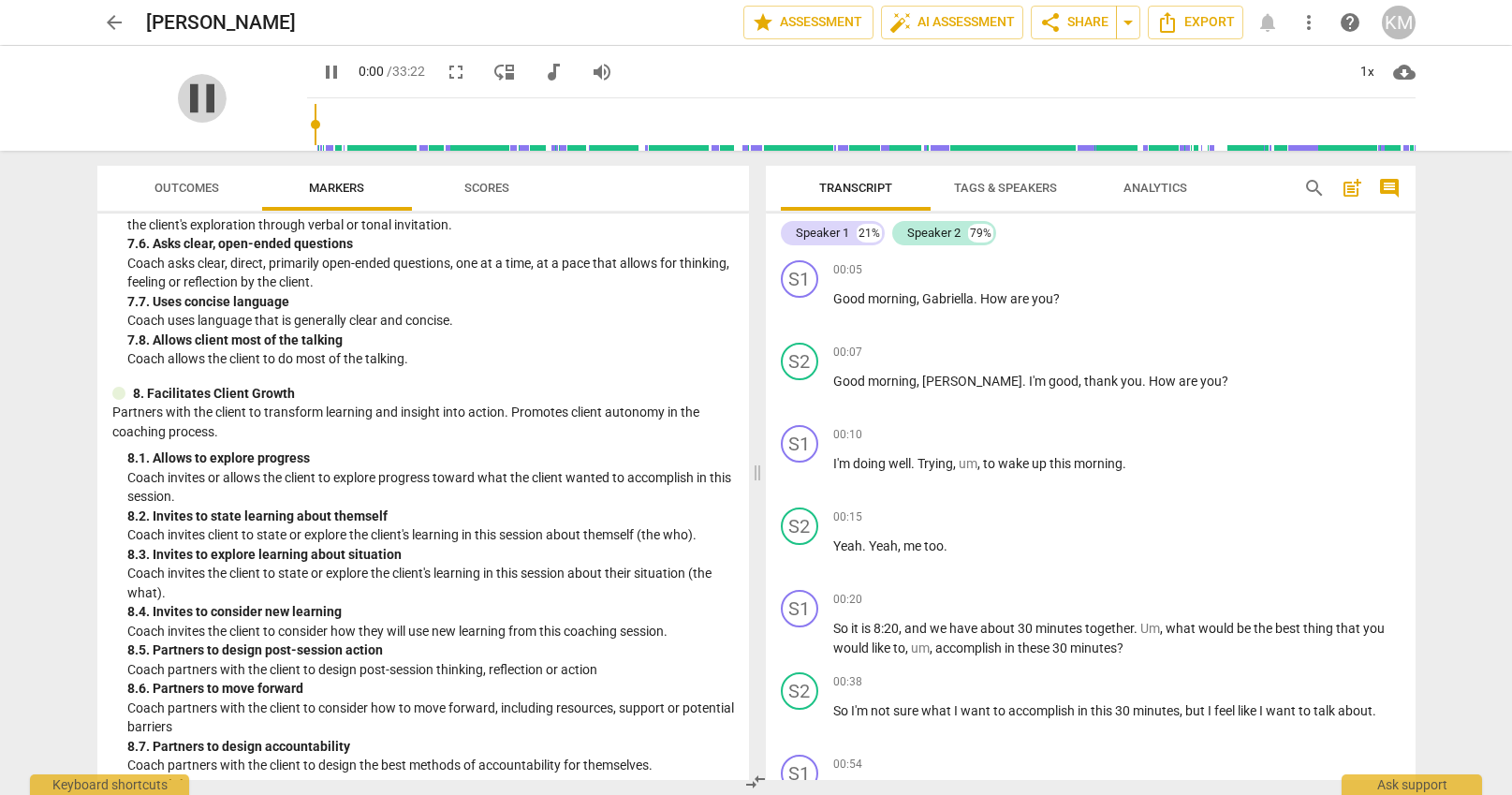
click at [192, 104] on span "pause" at bounding box center [202, 98] width 49 height 49
click at [273, 24] on h2 "[PERSON_NAME]" at bounding box center [221, 23] width 150 height 24
drag, startPoint x: 276, startPoint y: 24, endPoint x: 96, endPoint y: 22, distance: 180.0
click at [95, 22] on div "arrow_back [PERSON_NAME] edit star Assessment auto_fix_high AI Assessment share…" at bounding box center [756, 23] width 1482 height 45
click at [322, 33] on span "edit" at bounding box center [328, 23] width 34 height 23
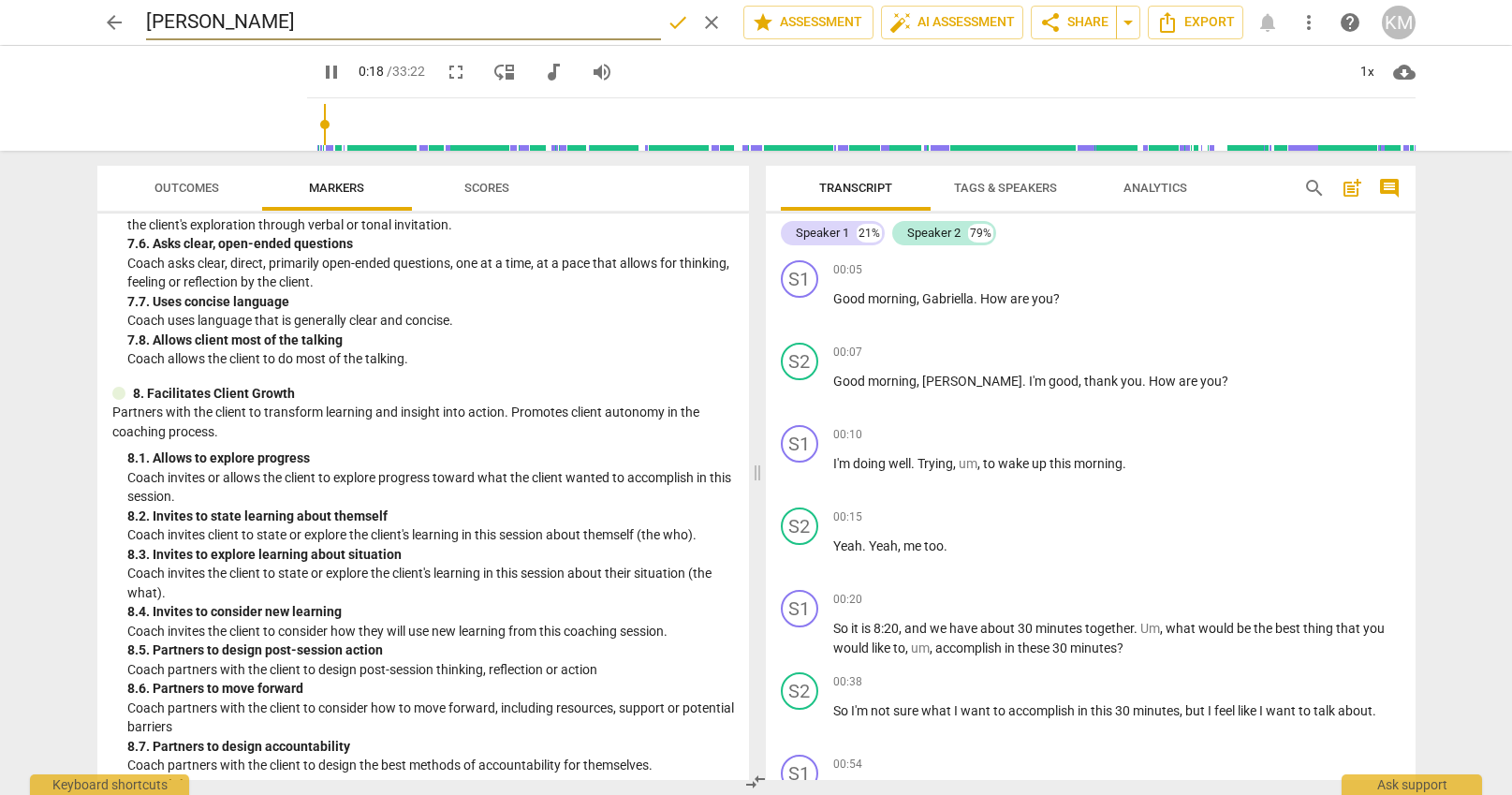
drag, startPoint x: 300, startPoint y: 29, endPoint x: 136, endPoint y: 26, distance: 164.0
click at [146, 26] on input "[PERSON_NAME]" at bounding box center [404, 23] width 515 height 36
type input "22"
type input "S"
type input "22"
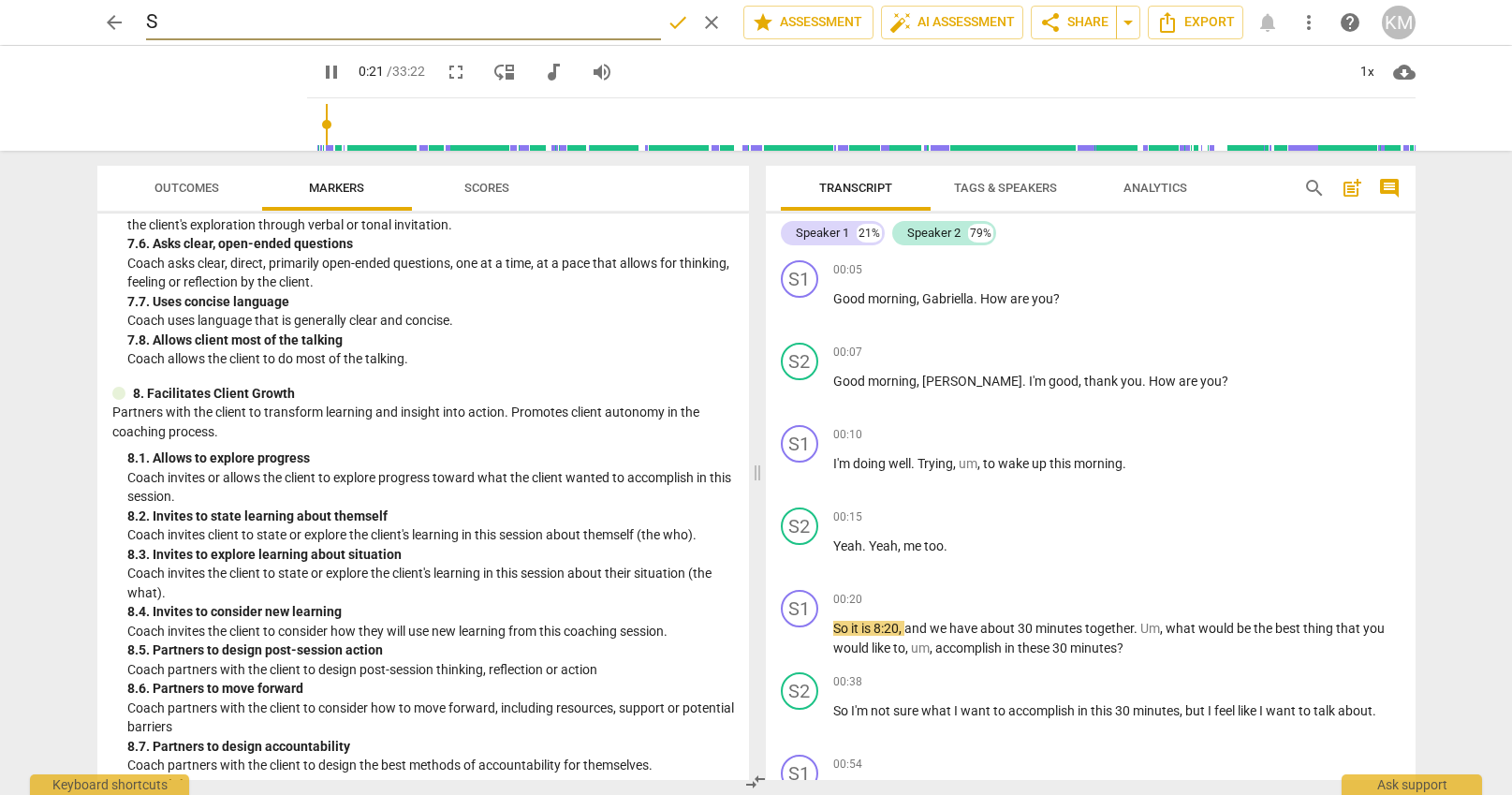
type input "St"
type input "23"
type input "Ste"
type input "25"
type input "Step"
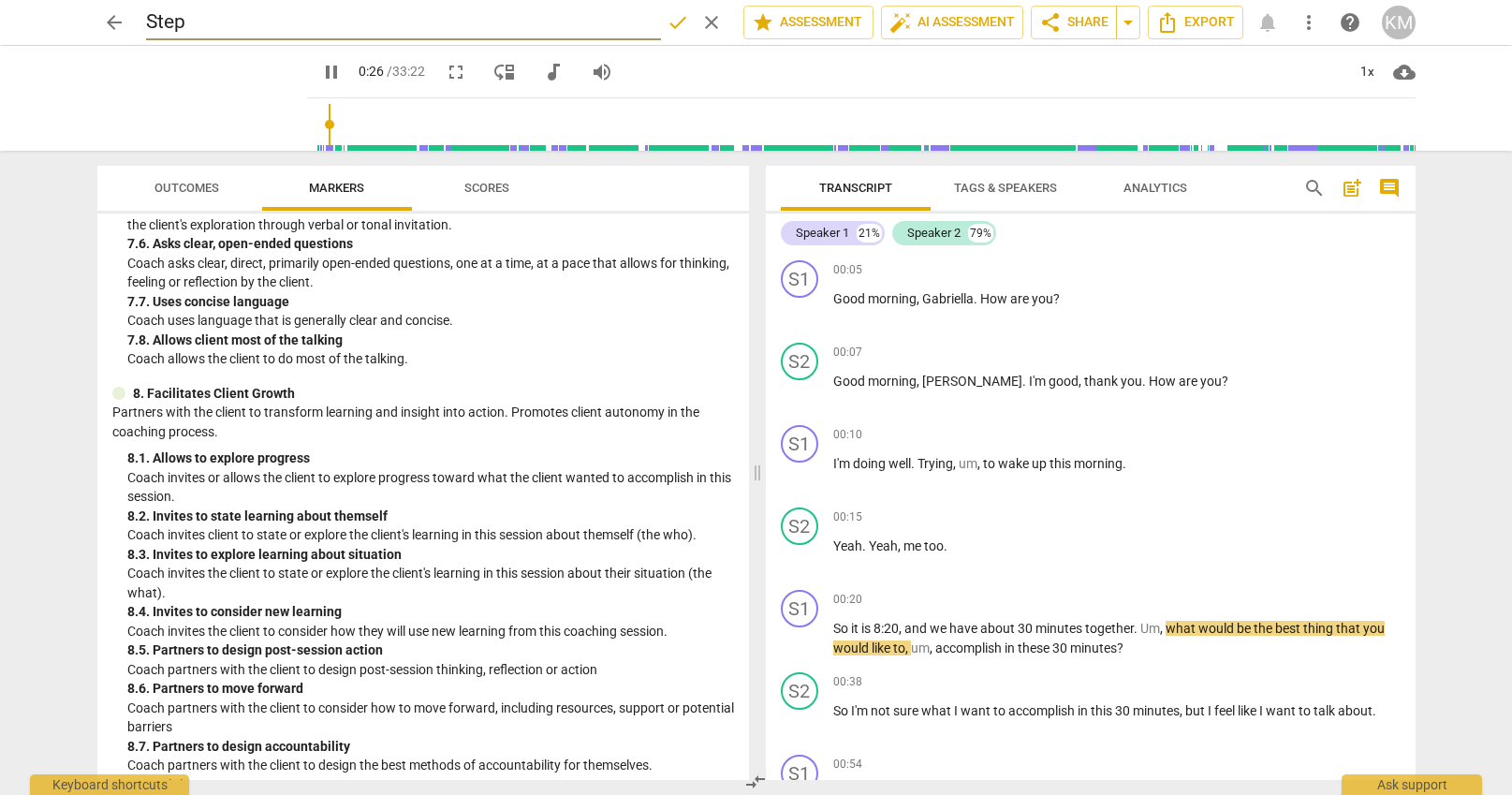
type input "27"
type input "Steph"
type input "28"
type input "Stepha"
type input "29"
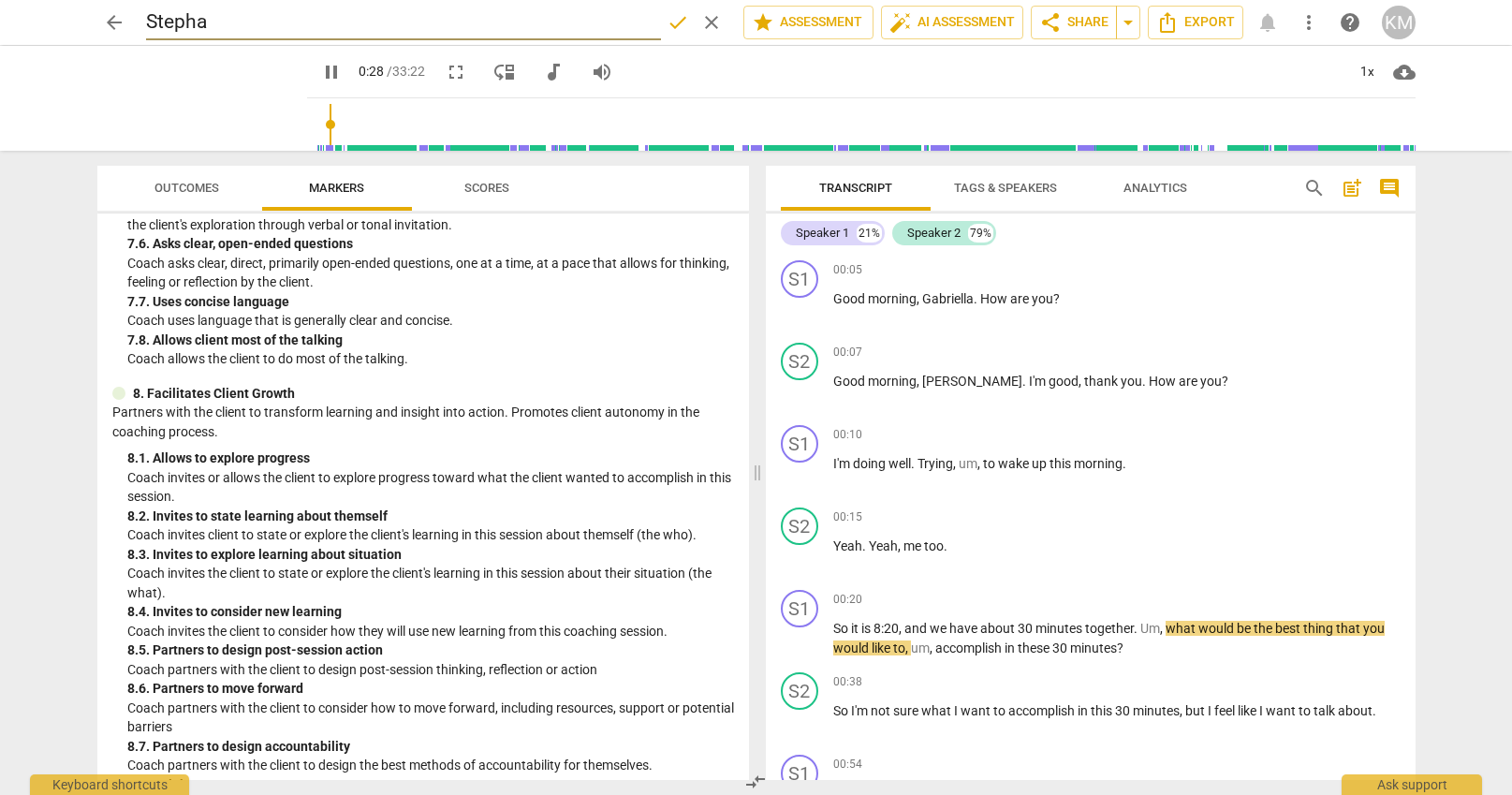
type input "[PERSON_NAME]"
type input "35"
type input "[PERSON_NAME]"
type input "37"
type input "[PERSON_NAME]"
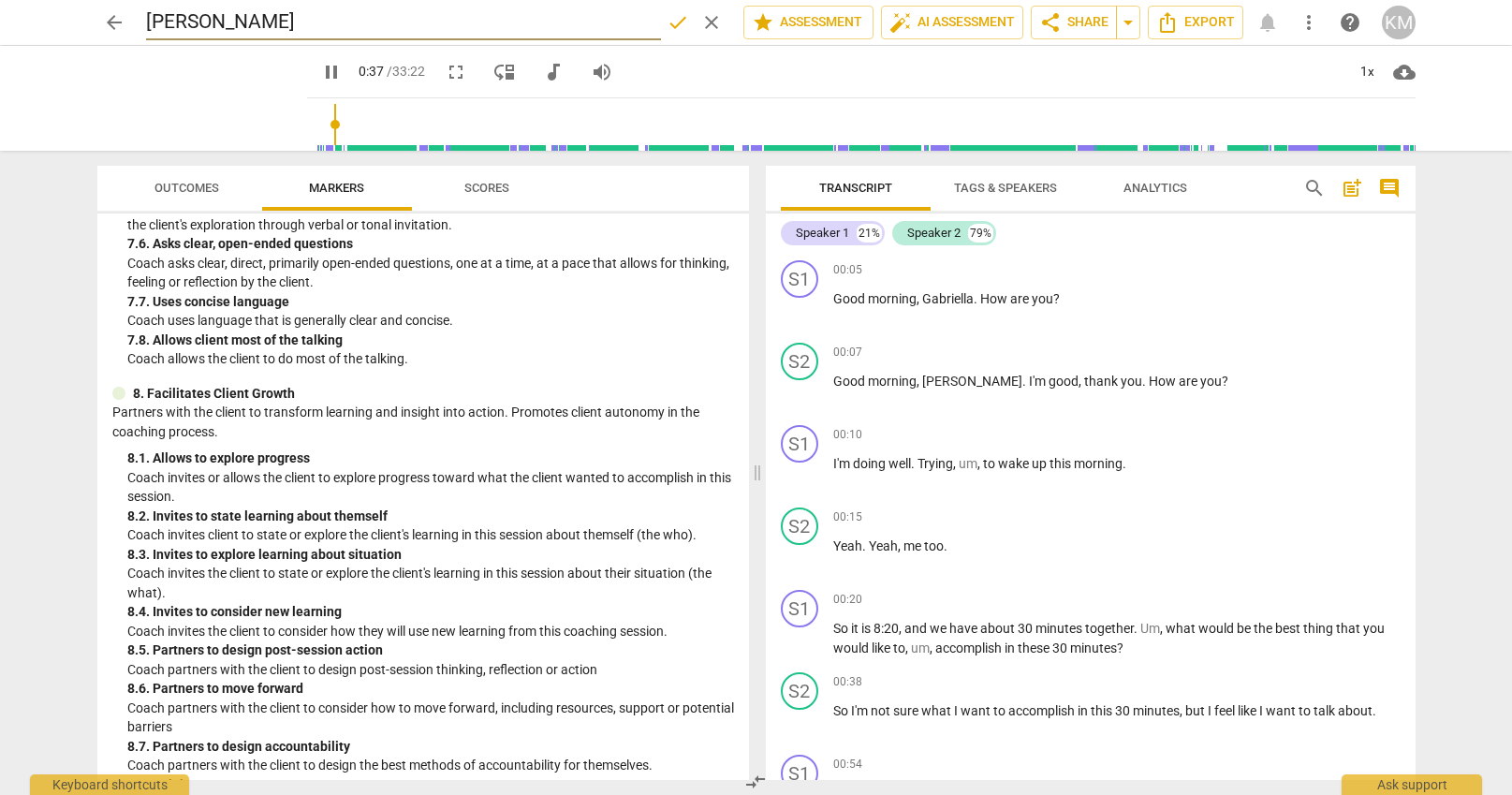
type input "38"
type input "[PERSON_NAME]"
type input "38"
type input "[PERSON_NAME]"
type input "40"
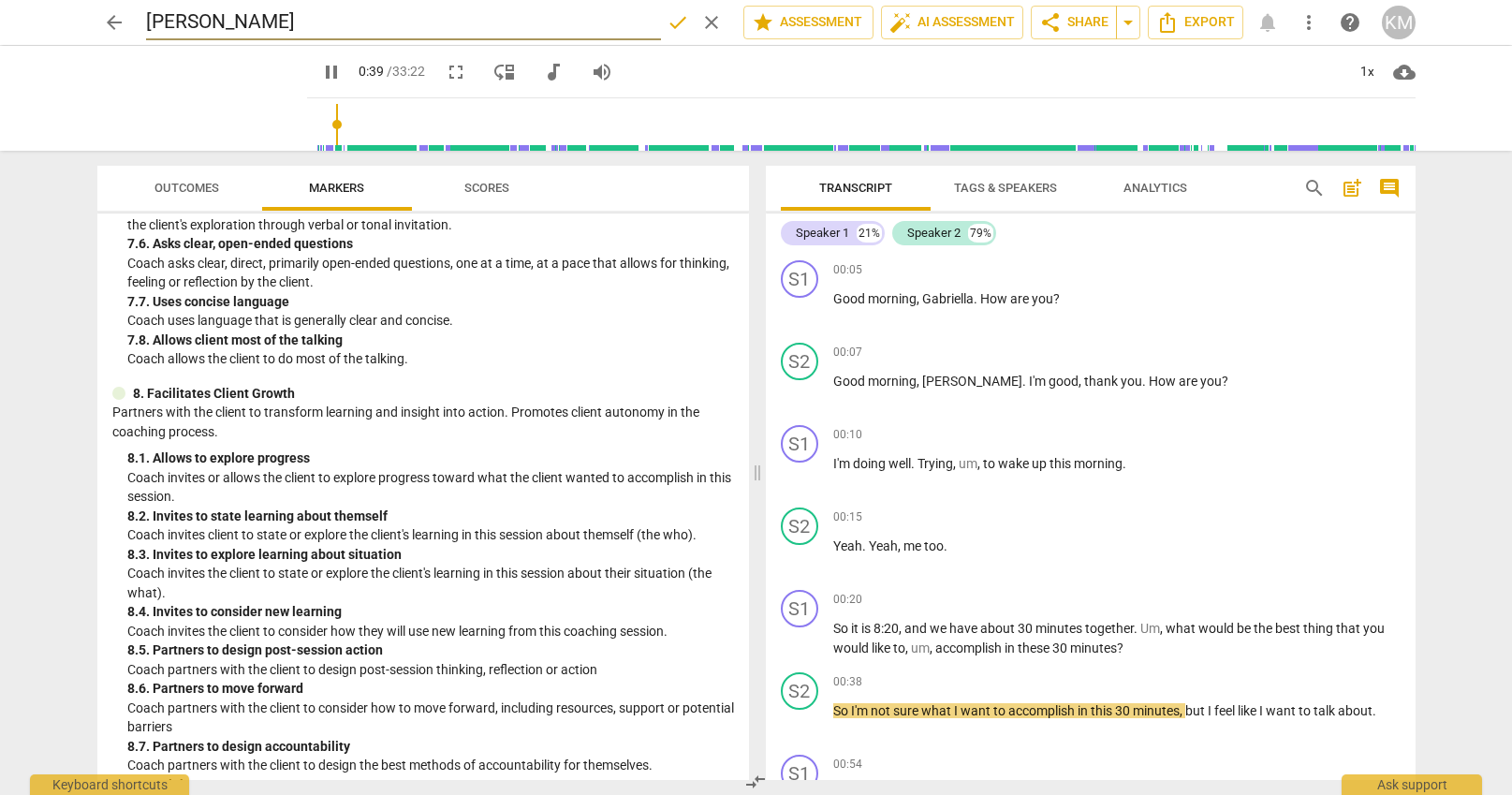
type input "[PERSON_NAME]"
type input "40"
type input "[PERSON_NAME]"
type input "41"
type input "[PERSON_NAME]"
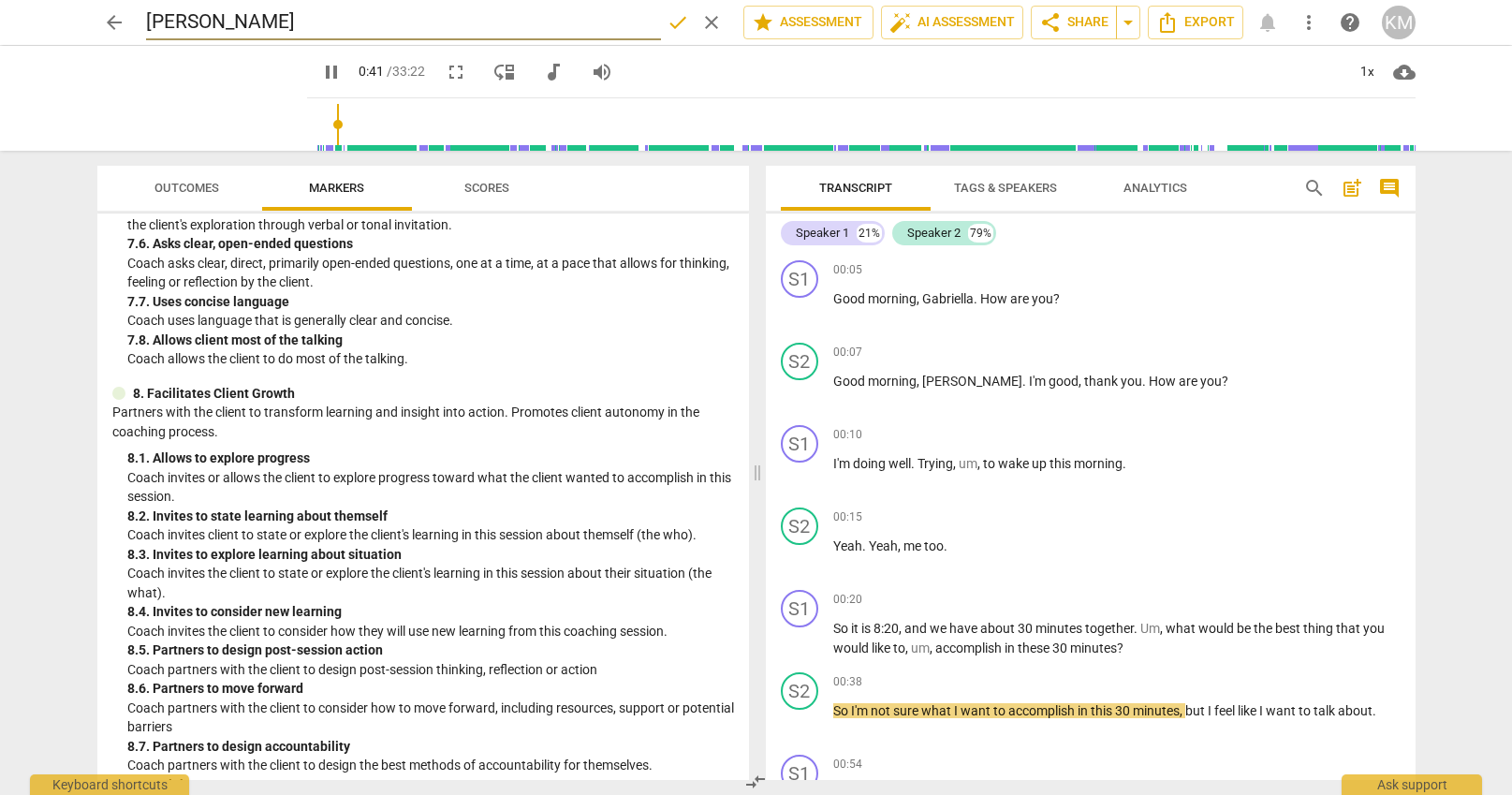
type input "42"
type input "[PERSON_NAME]"
drag, startPoint x: 314, startPoint y: 26, endPoint x: 140, endPoint y: 22, distance: 174.0
click at [146, 21] on input "[PERSON_NAME]" at bounding box center [404, 23] width 515 height 36
type input "49"
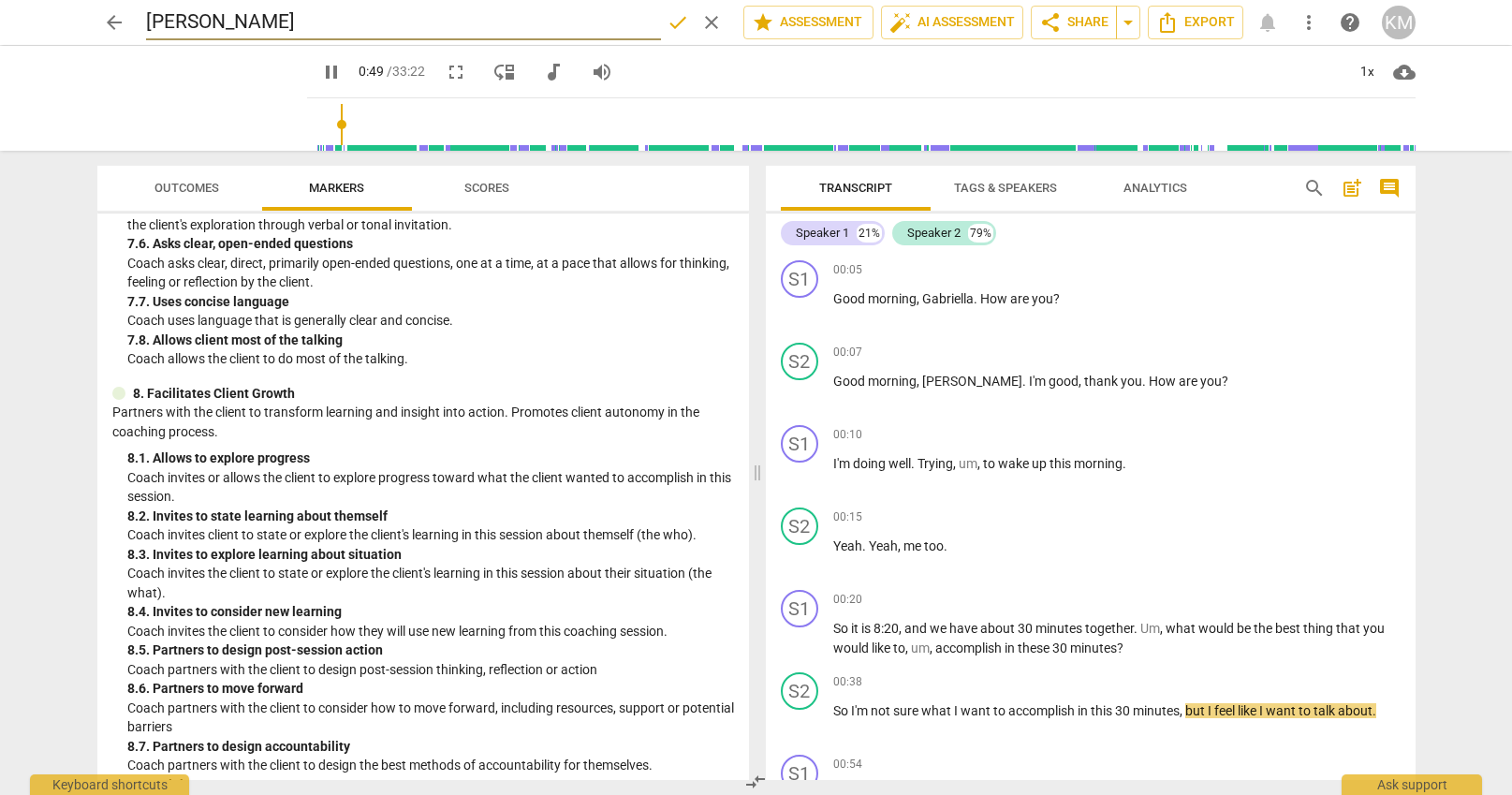
type input "[PERSON_NAME]"
type input "50"
click at [117, 26] on span "arrow_back" at bounding box center [114, 23] width 23 height 23
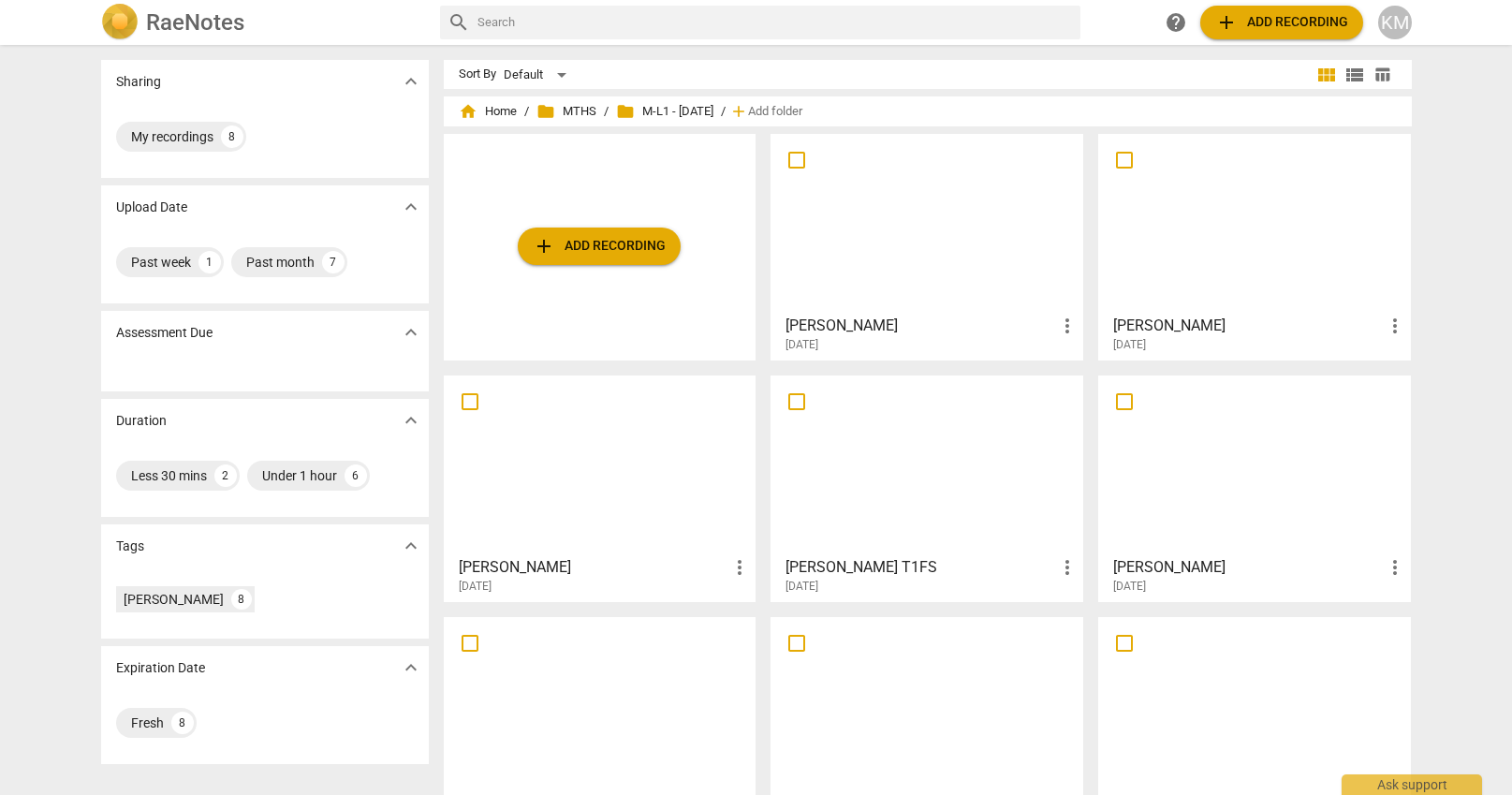
click at [1013, 262] on div at bounding box center [926, 223] width 300 height 165
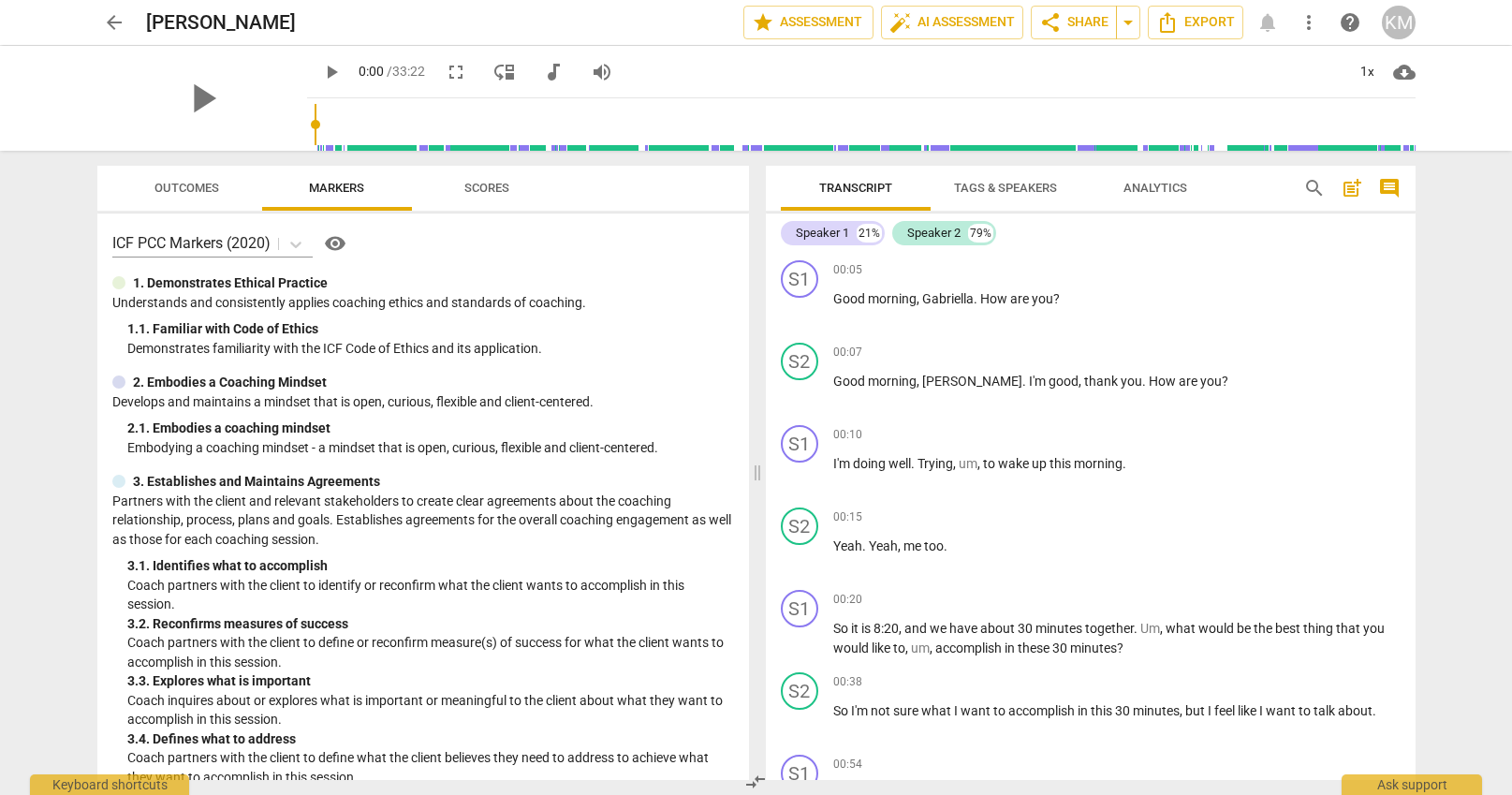
click at [118, 20] on span "arrow_back" at bounding box center [114, 23] width 23 height 23
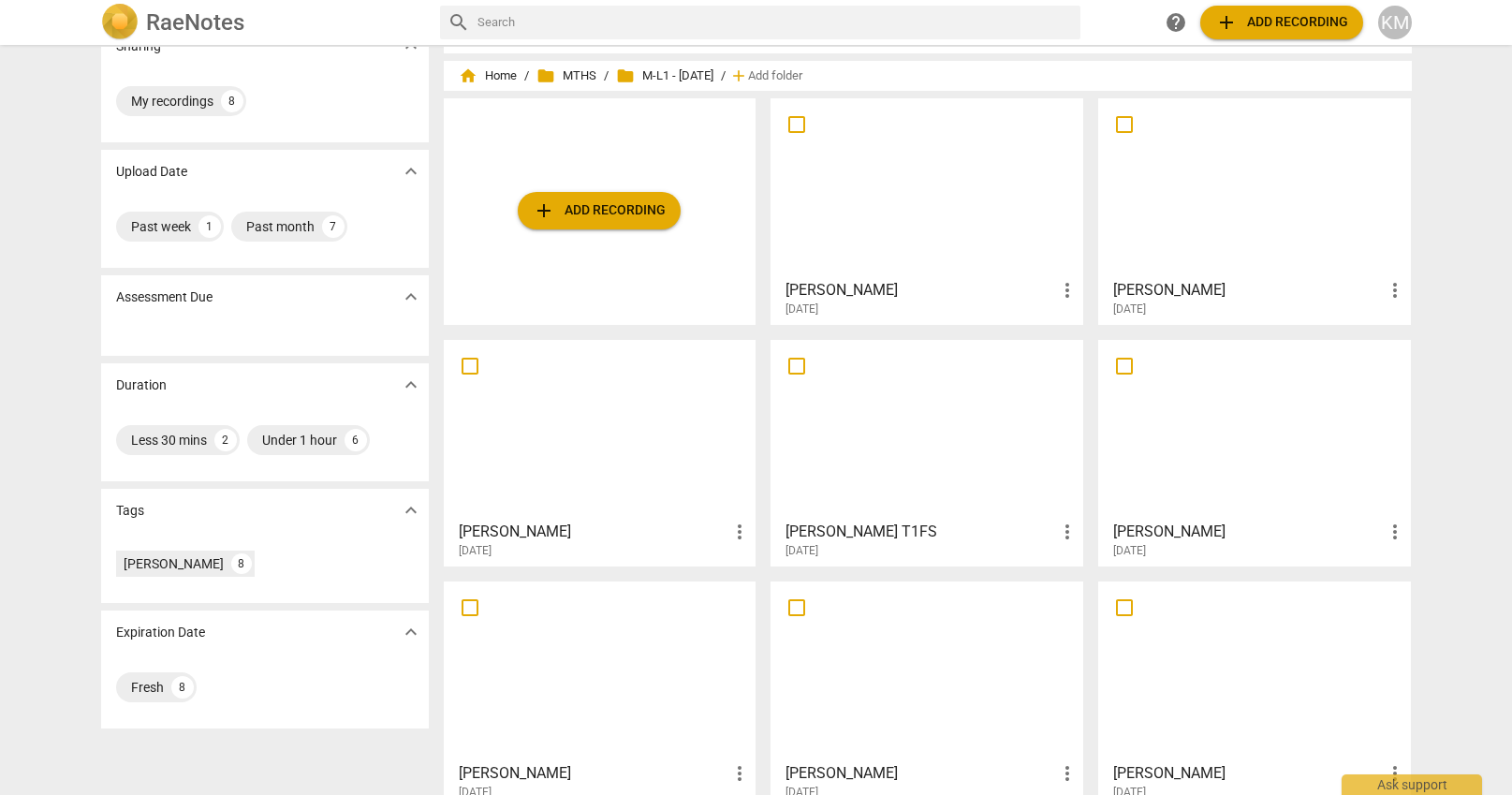
scroll to position [63, 0]
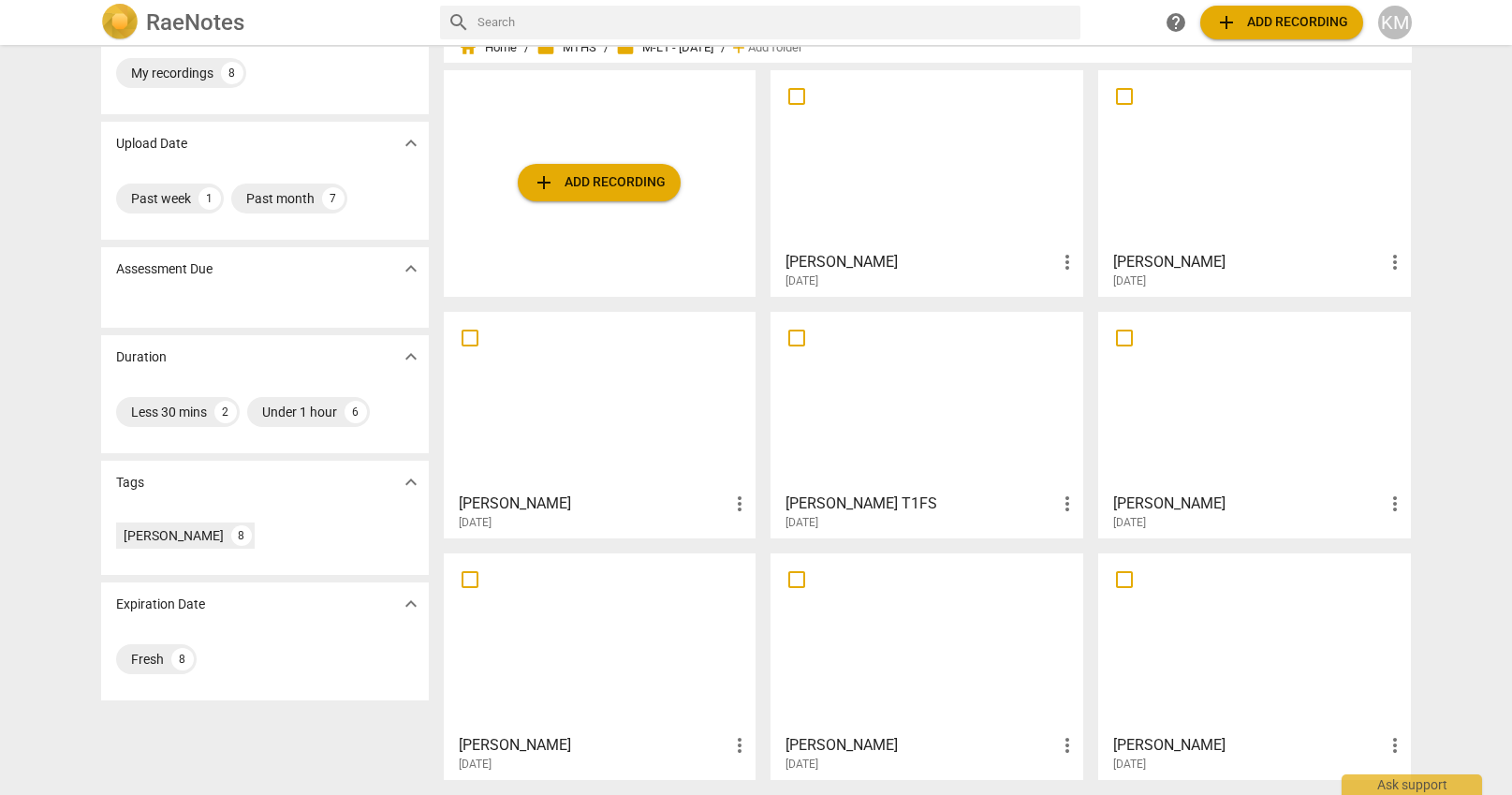
click at [861, 200] on div at bounding box center [926, 159] width 300 height 165
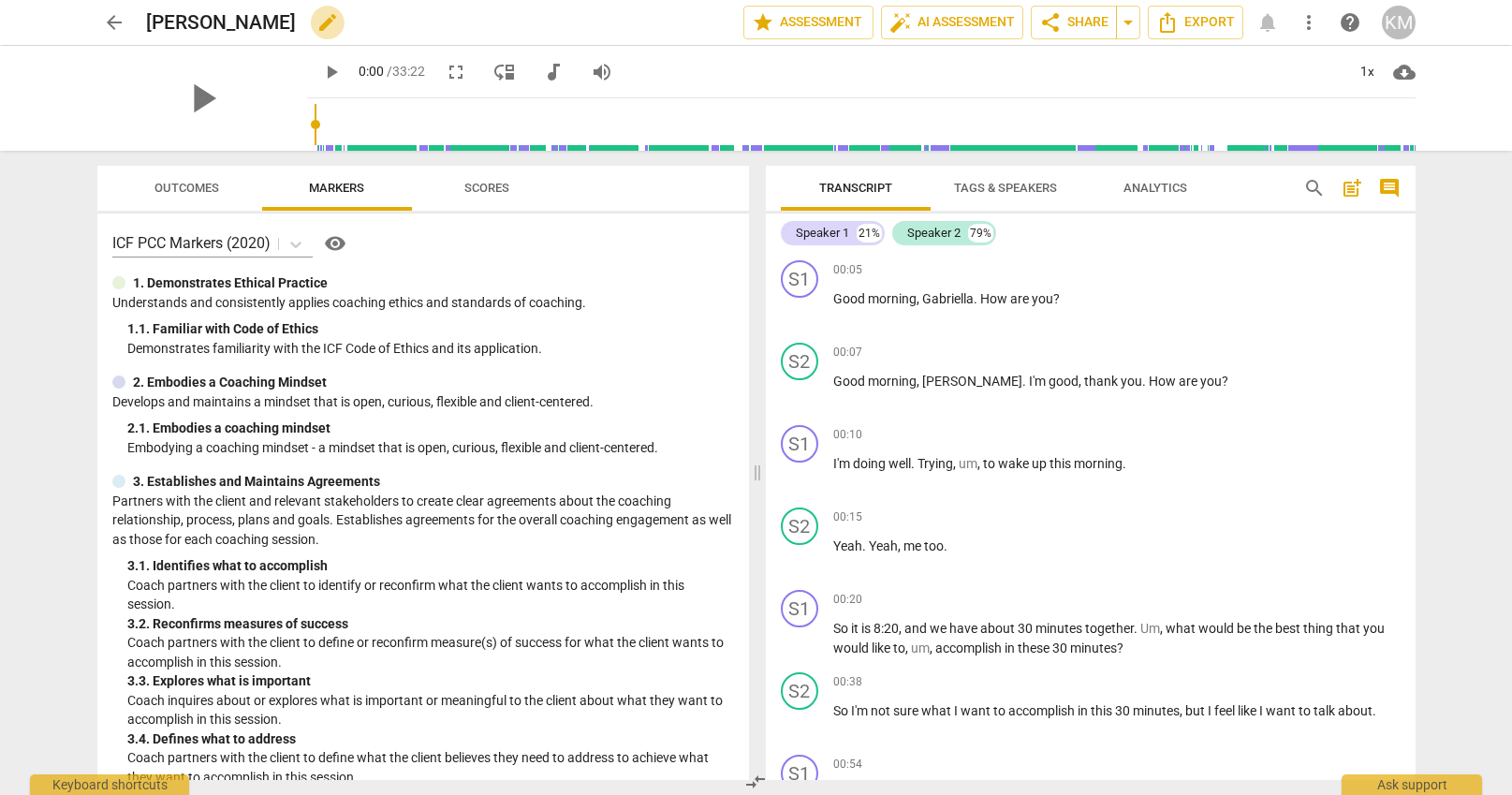
click at [317, 25] on span "edit" at bounding box center [328, 23] width 23 height 23
drag, startPoint x: 316, startPoint y: 26, endPoint x: 111, endPoint y: 17, distance: 205.2
click at [146, 17] on input "[PERSON_NAME]" at bounding box center [404, 23] width 515 height 36
type input "[PERSON_NAME]"
click at [715, 76] on div "play_arrow 0:00 / 33:22 fullscreen move_down audiotrack volume_up 1x cloud_down…" at bounding box center [861, 72] width 1108 height 52
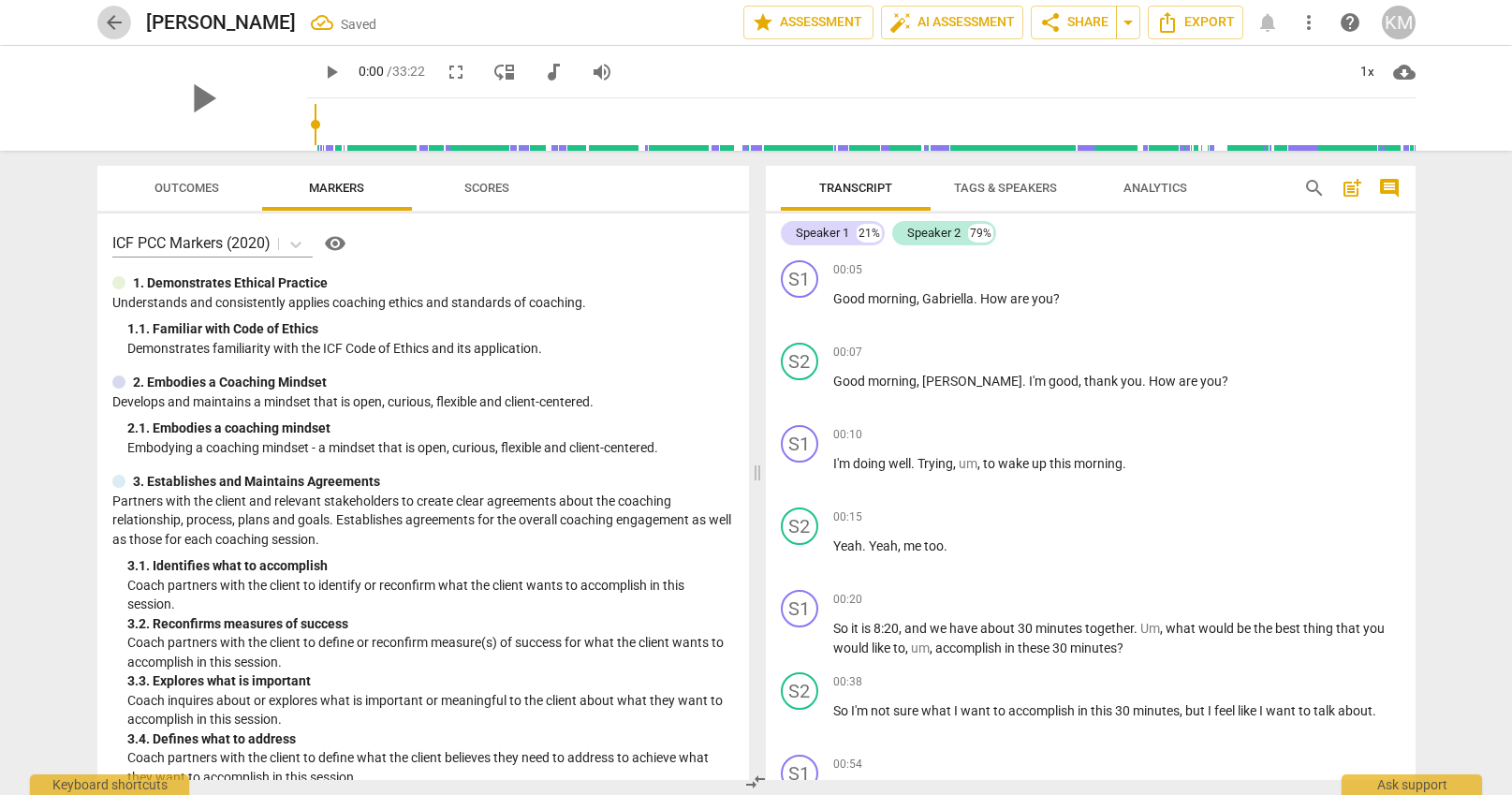
click at [111, 20] on span "arrow_back" at bounding box center [114, 23] width 23 height 23
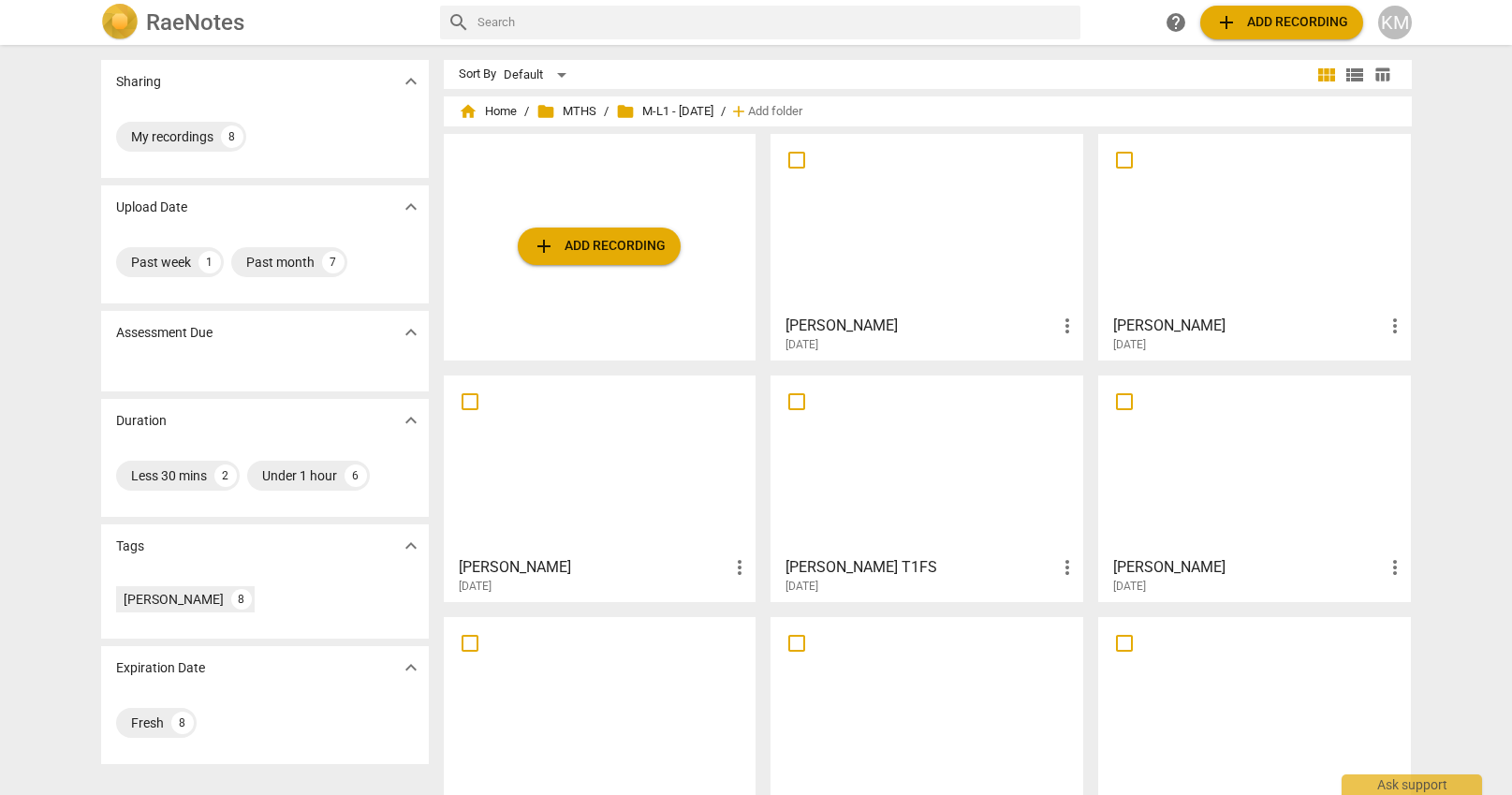
click at [941, 245] on div at bounding box center [926, 223] width 300 height 165
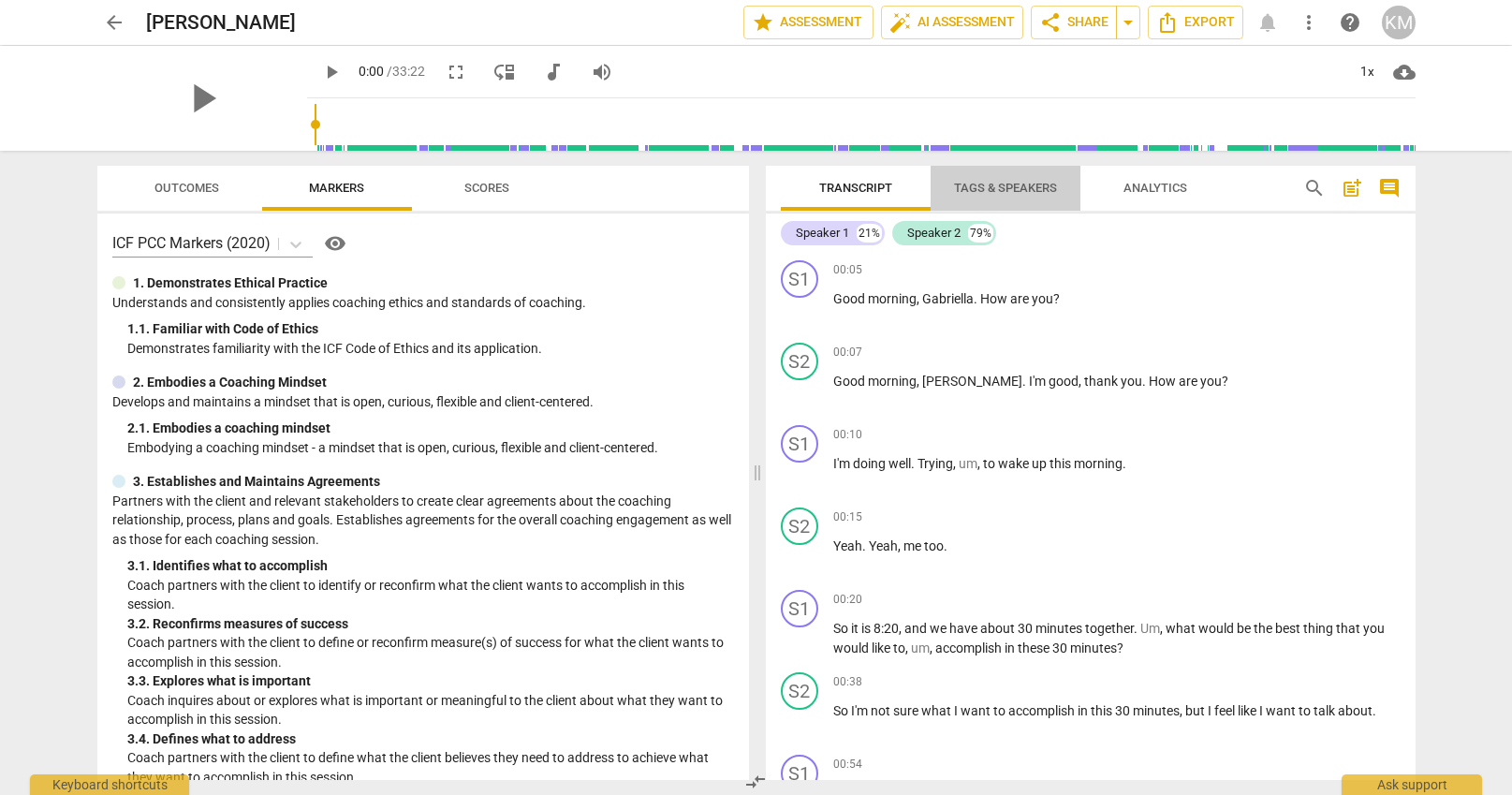
click at [1007, 189] on span "Tags & Speakers" at bounding box center [1005, 187] width 103 height 14
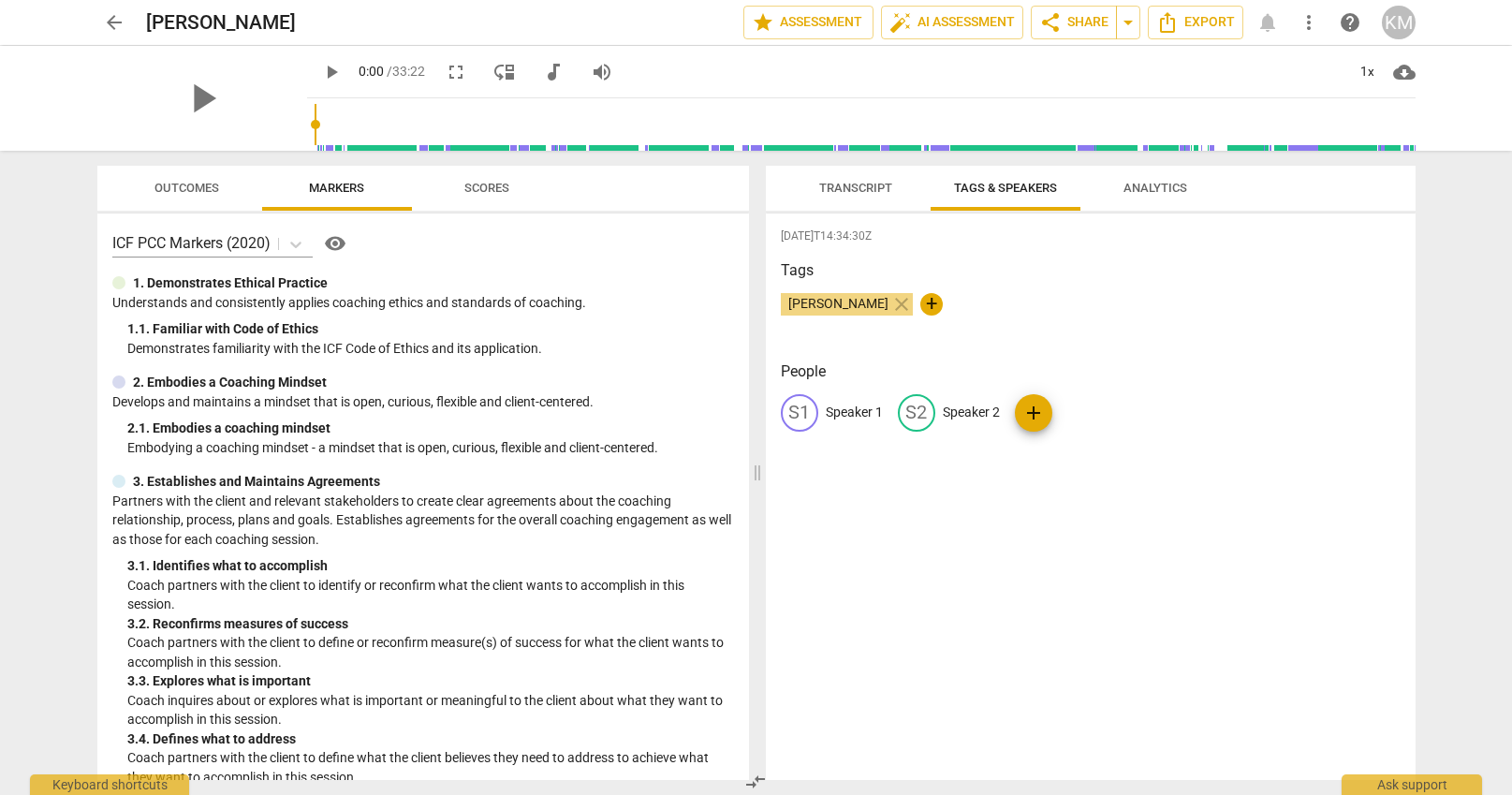
click at [850, 417] on p "Speaker 1" at bounding box center [854, 412] width 57 height 20
type input "Coach"
click at [1107, 417] on p "Speaker 2" at bounding box center [1092, 412] width 57 height 20
type input "Client"
click at [1178, 562] on div "[DATE]T14:34:30Z Tags [PERSON_NAME] close + People CO Coach edit Client delete …" at bounding box center [1091, 496] width 650 height 566
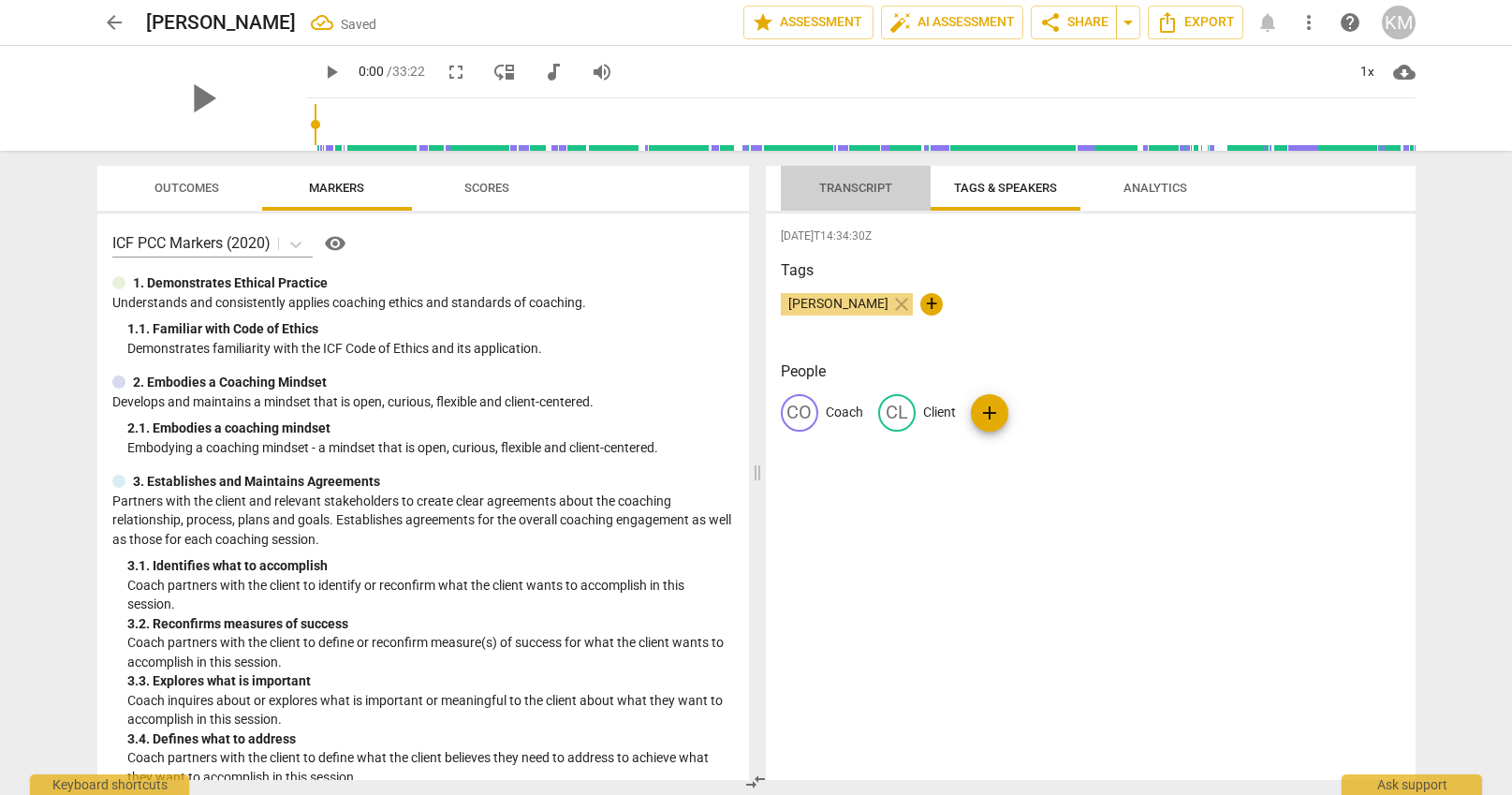
click at [851, 183] on span "Transcript" at bounding box center [855, 187] width 73 height 14
